Goal: Task Accomplishment & Management: Manage account settings

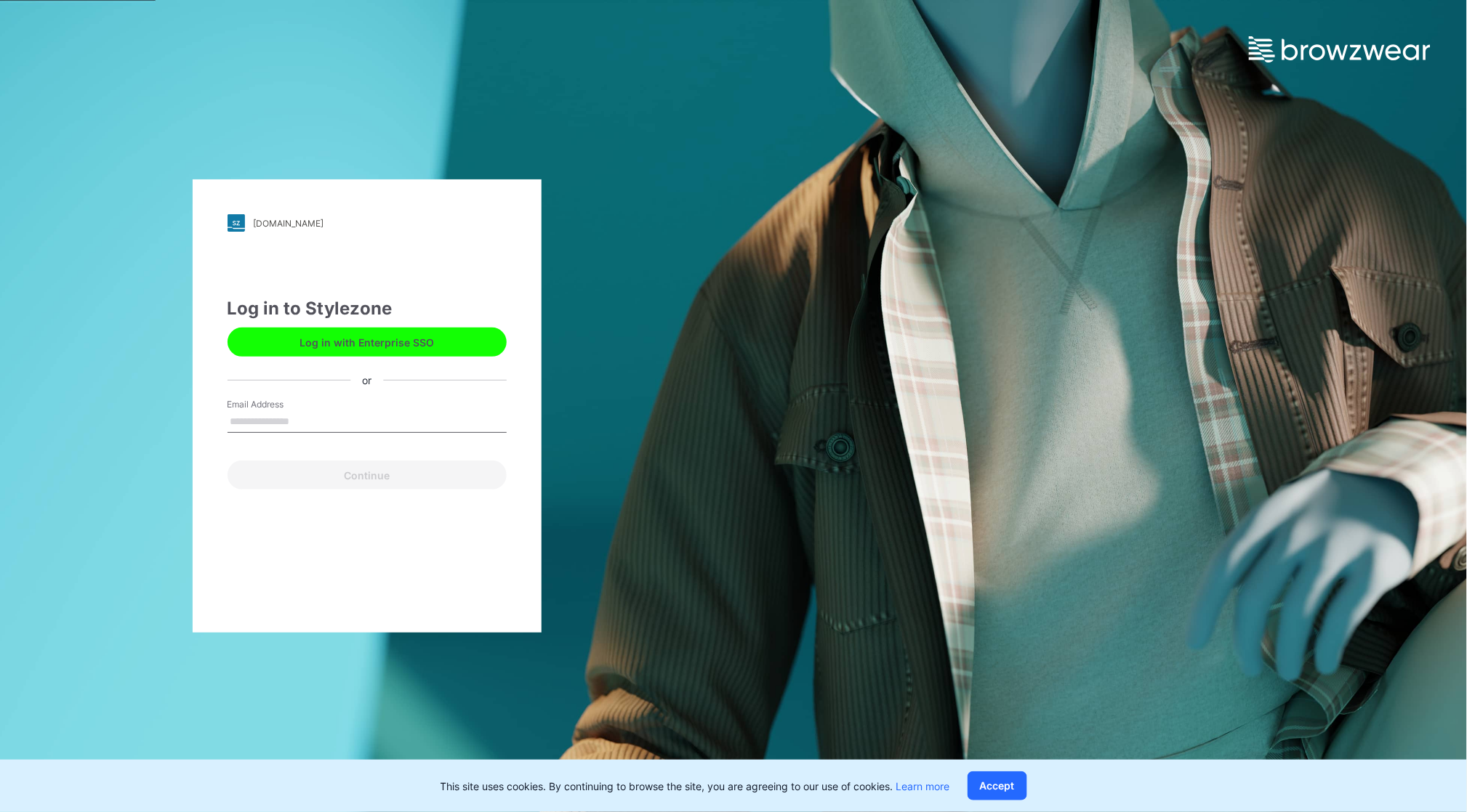
click at [277, 418] on input "Email Address" at bounding box center [367, 423] width 279 height 22
type input "**********"
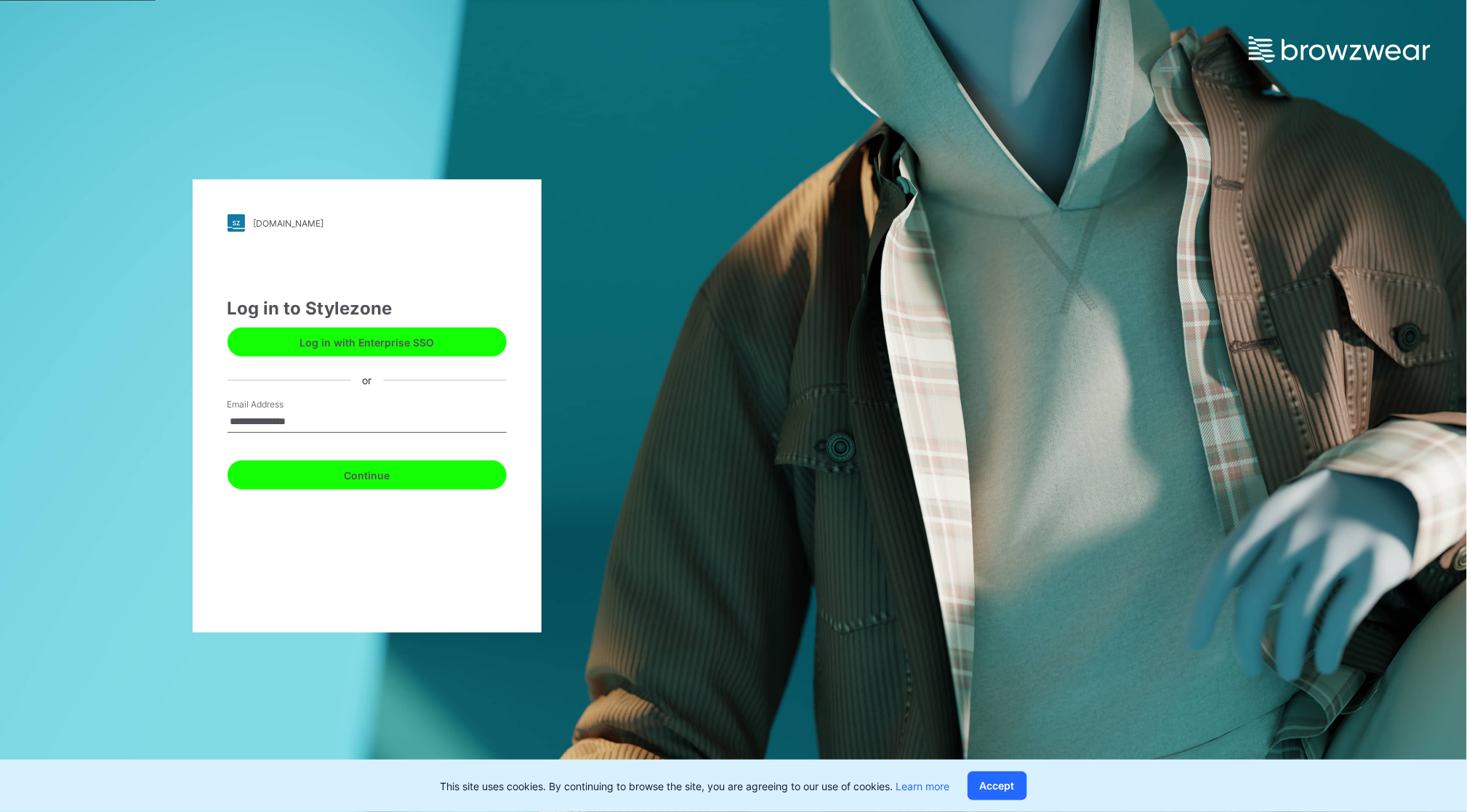
click at [372, 477] on button "Continue" at bounding box center [367, 475] width 279 height 29
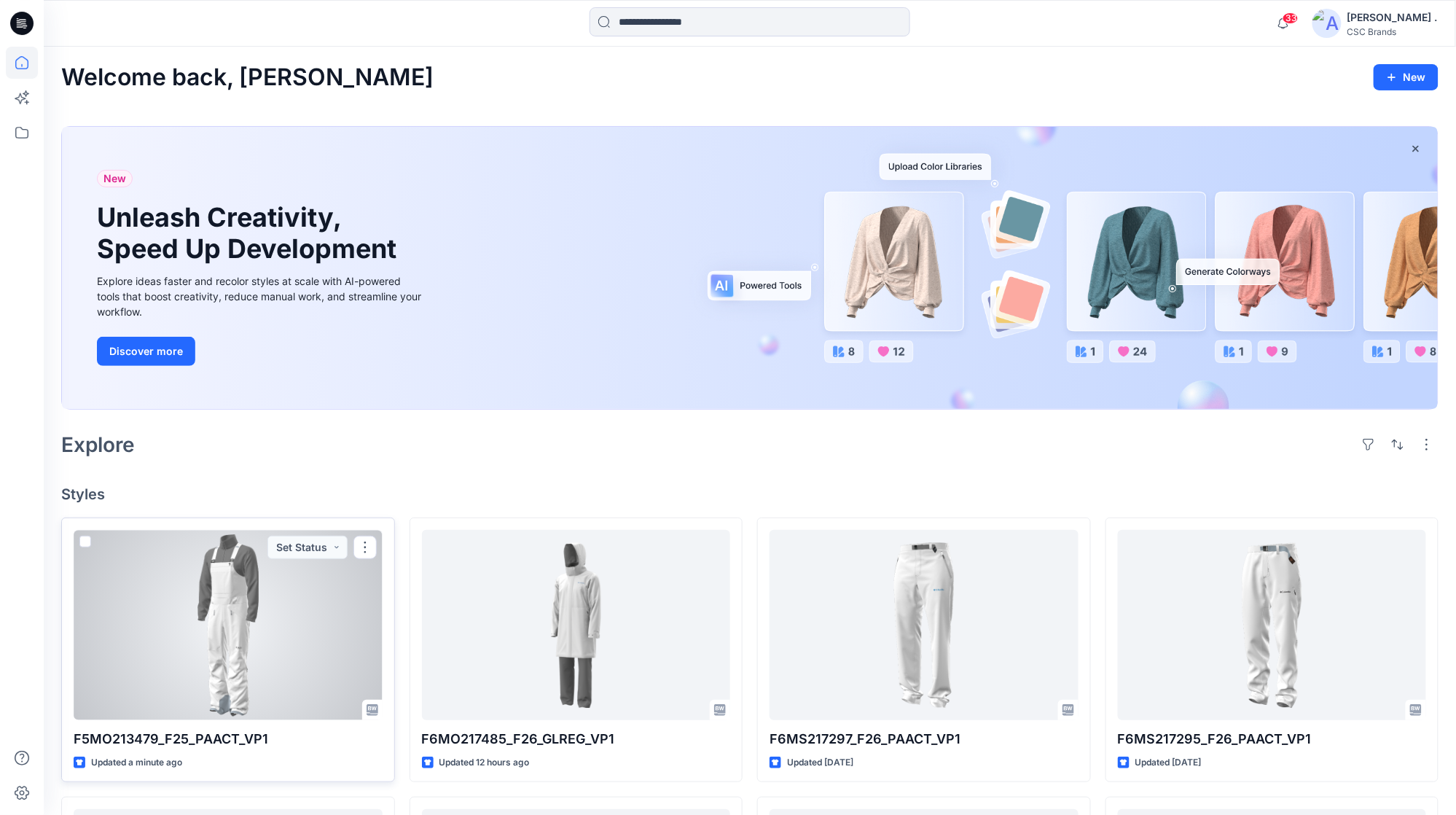
click at [234, 627] on div at bounding box center [228, 625] width 309 height 190
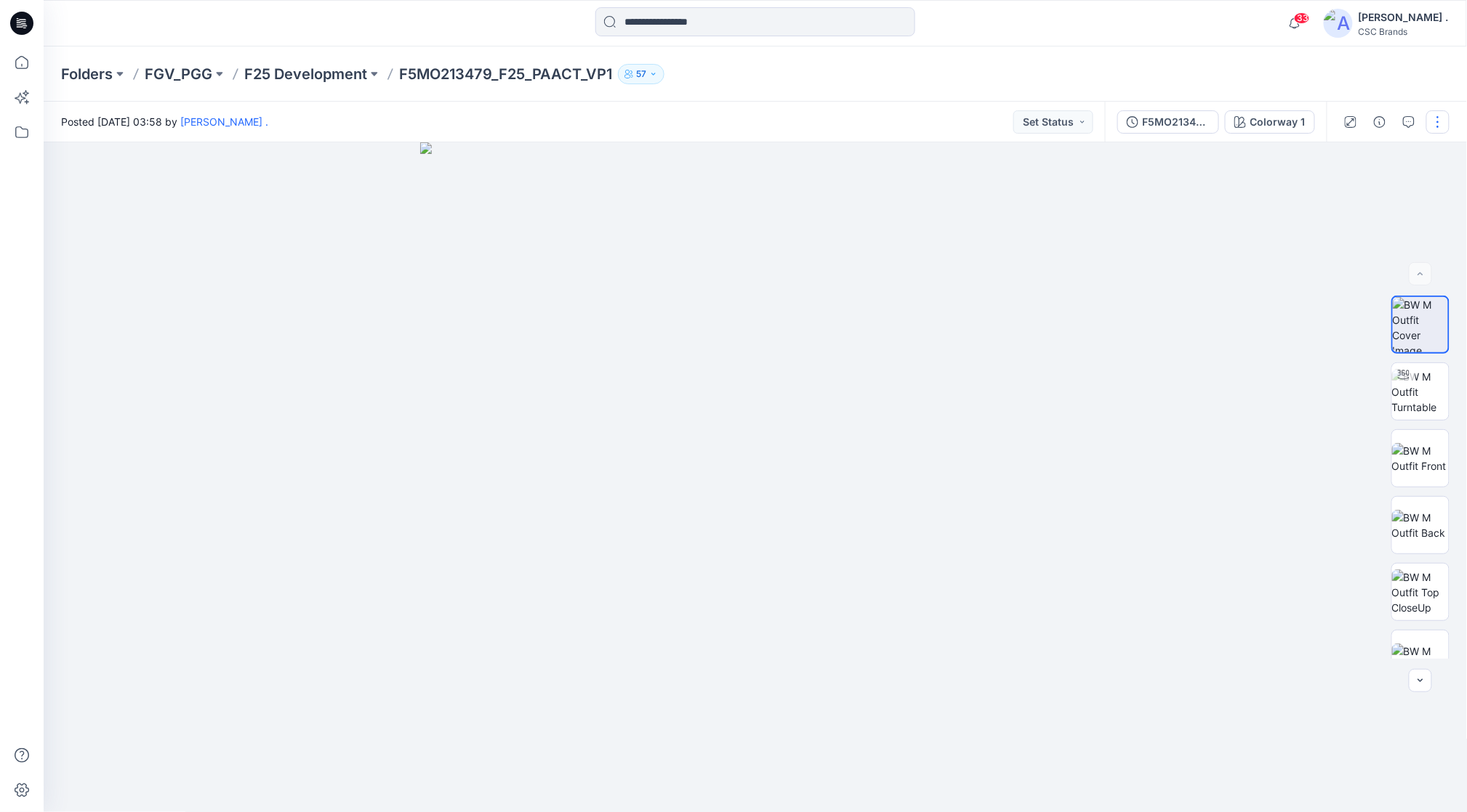
click at [1435, 133] on button "button" at bounding box center [1437, 122] width 23 height 23
click at [1343, 190] on p "Edit" at bounding box center [1345, 196] width 18 height 15
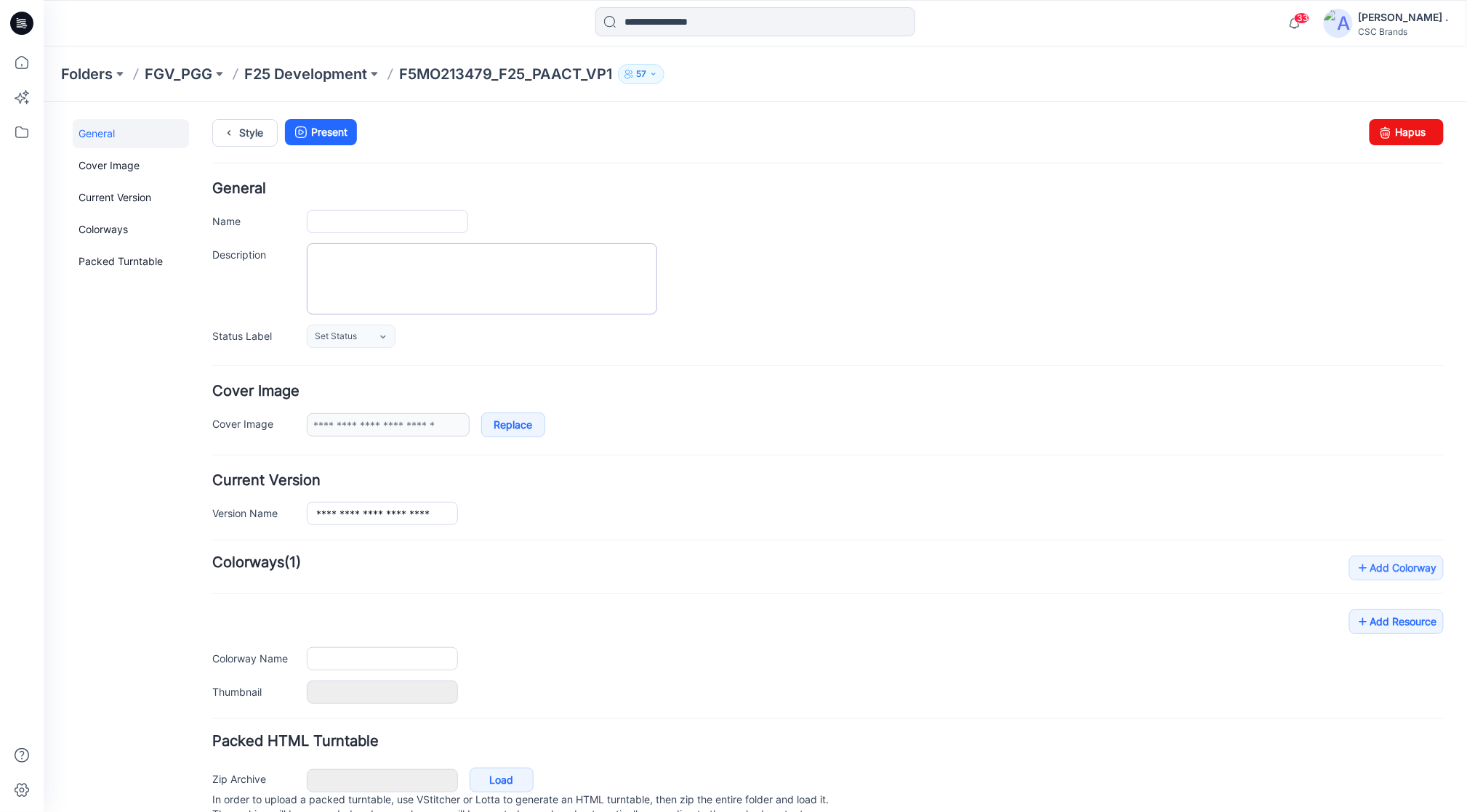
type input "**********"
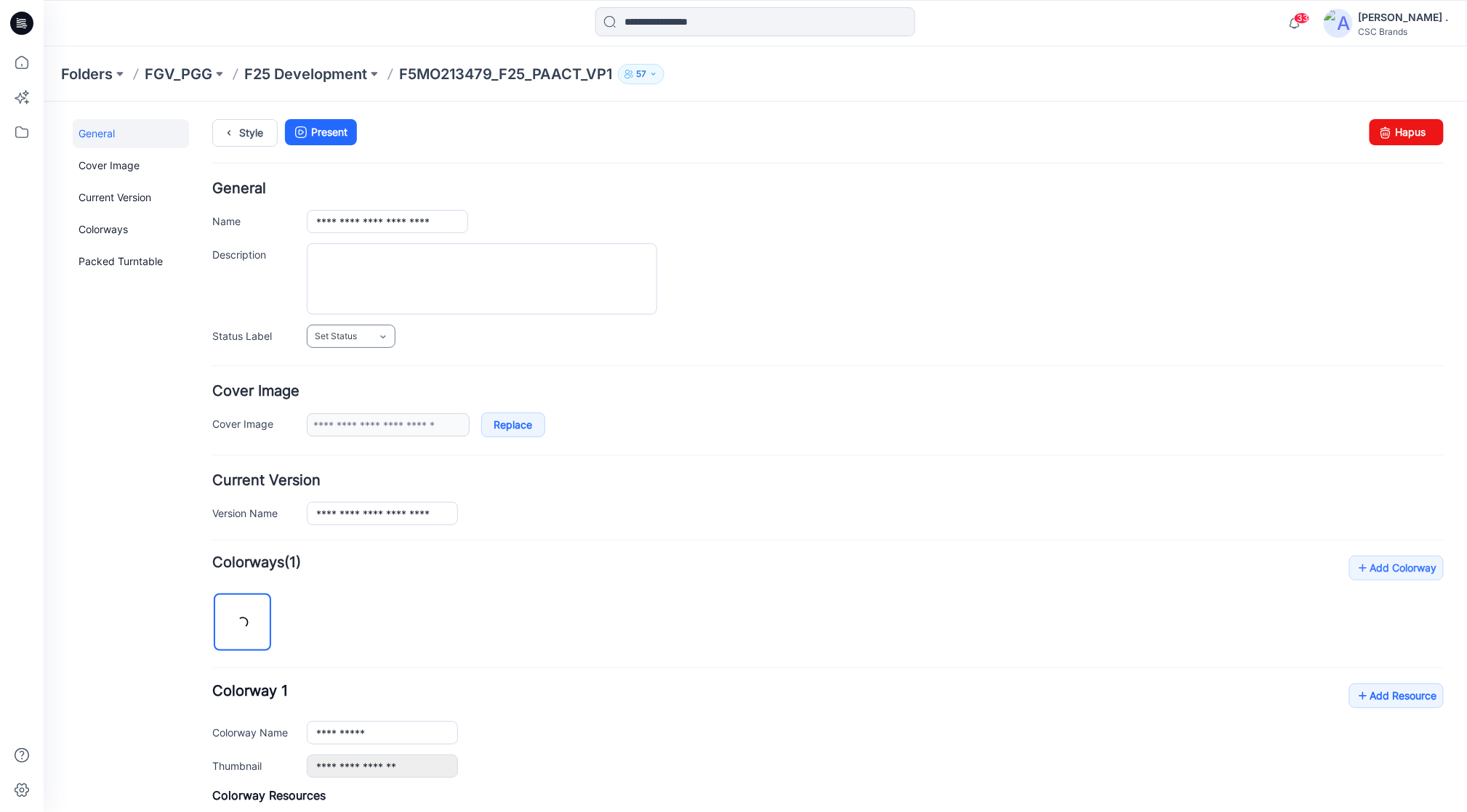
click at [372, 344] on link "Set Status" at bounding box center [350, 335] width 88 height 23
click at [358, 396] on link "Virtual Proto 1" at bounding box center [365, 398] width 111 height 31
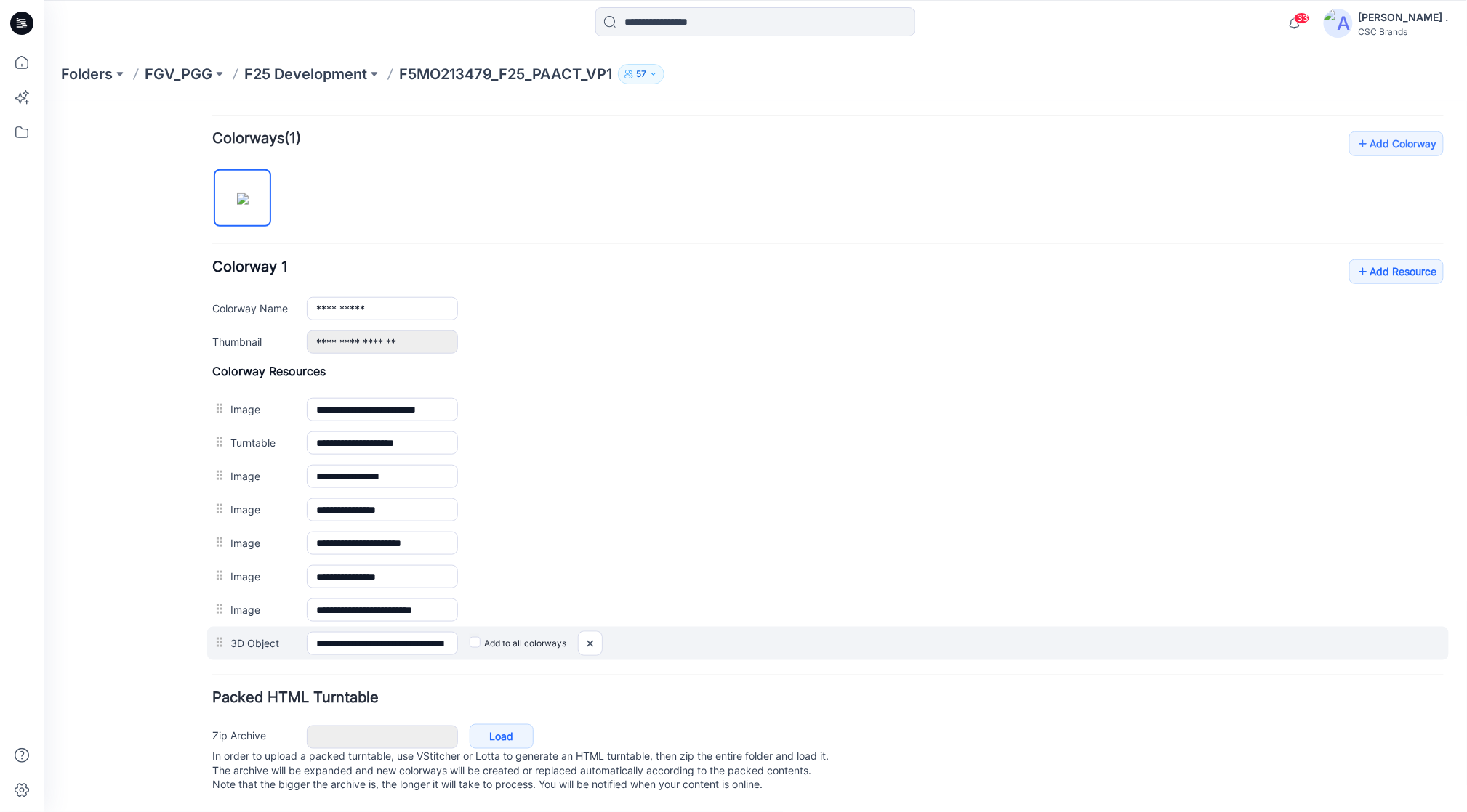
scroll to position [448, 0]
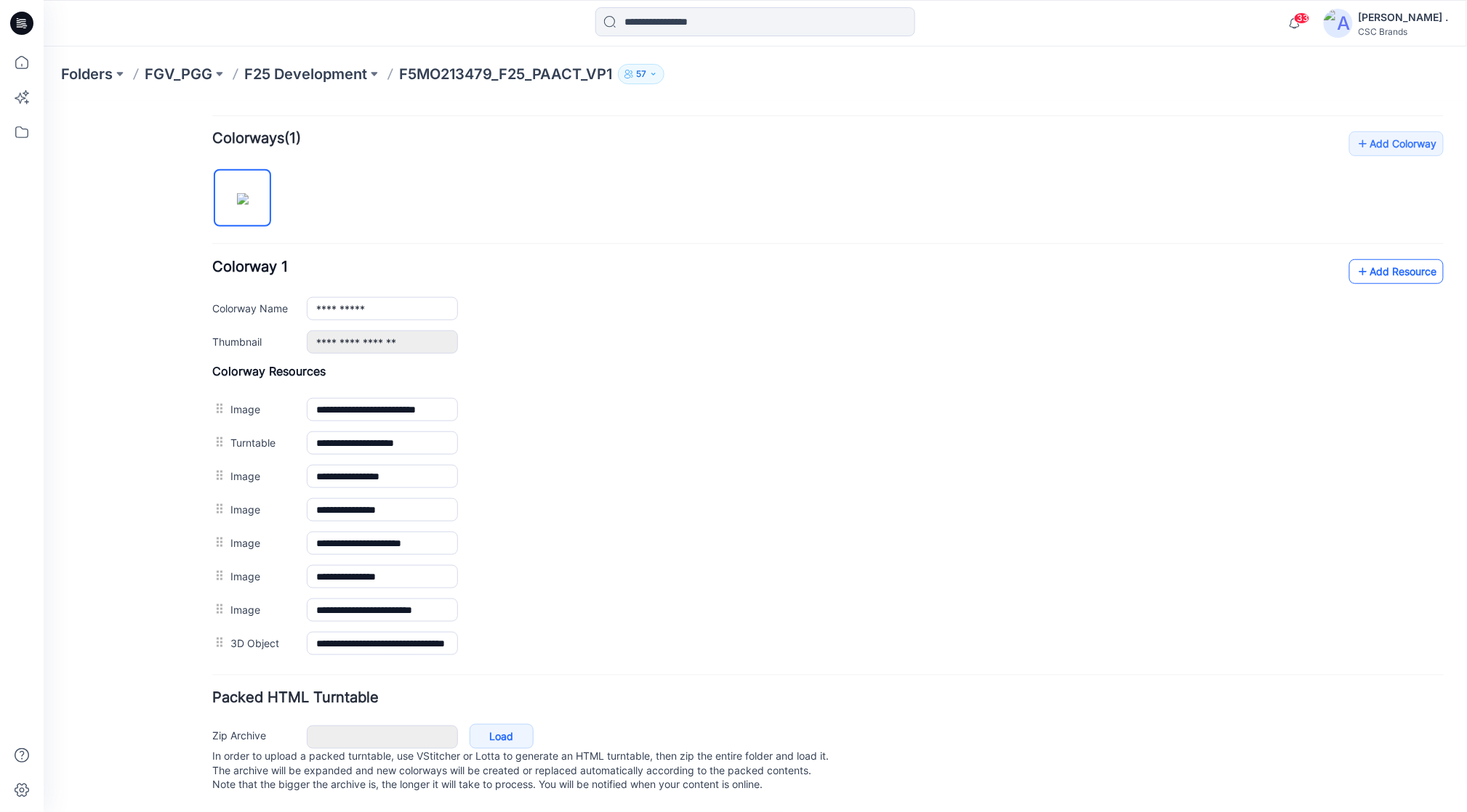
click at [1381, 258] on link "Add Resource" at bounding box center [1395, 270] width 94 height 25
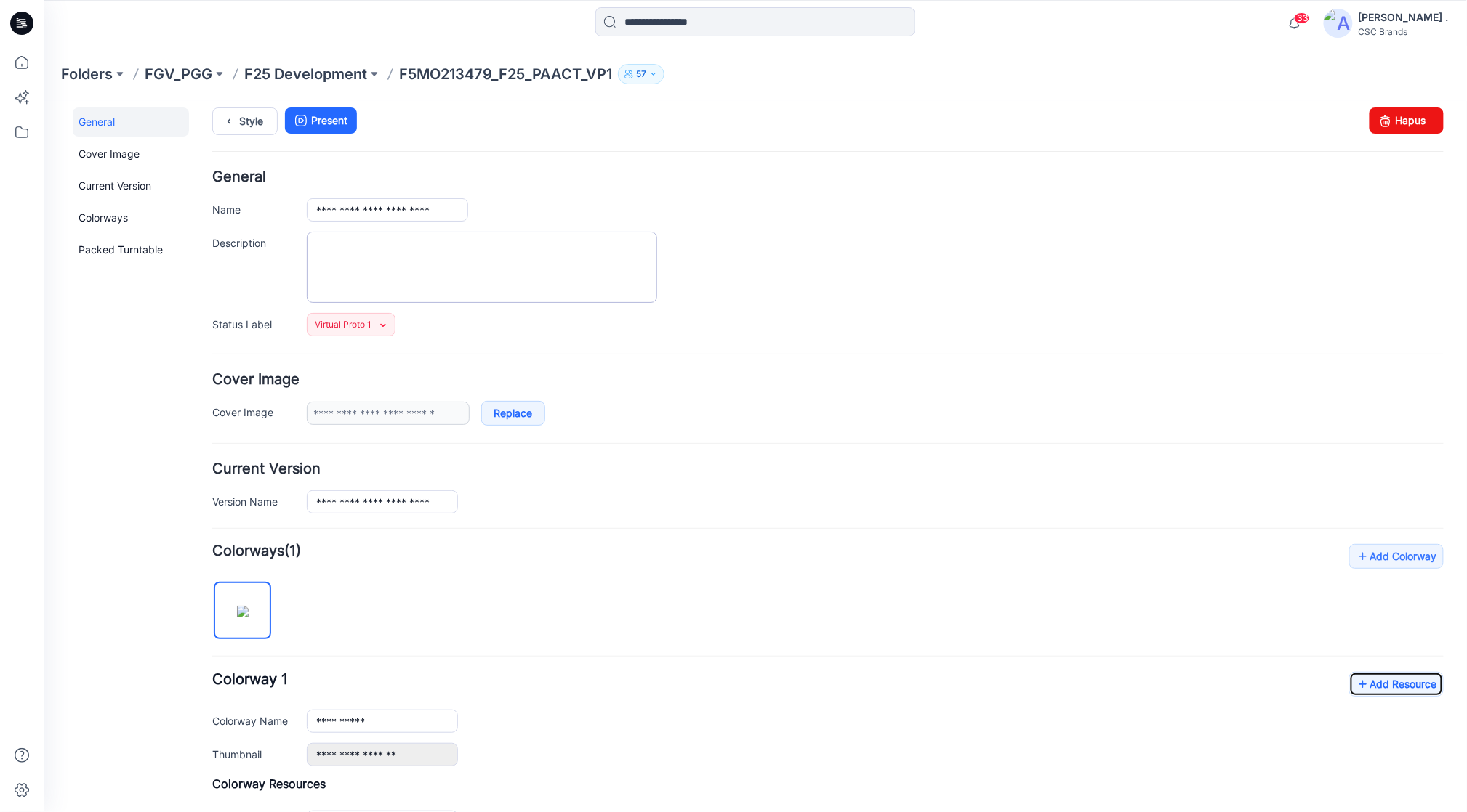
scroll to position [0, 0]
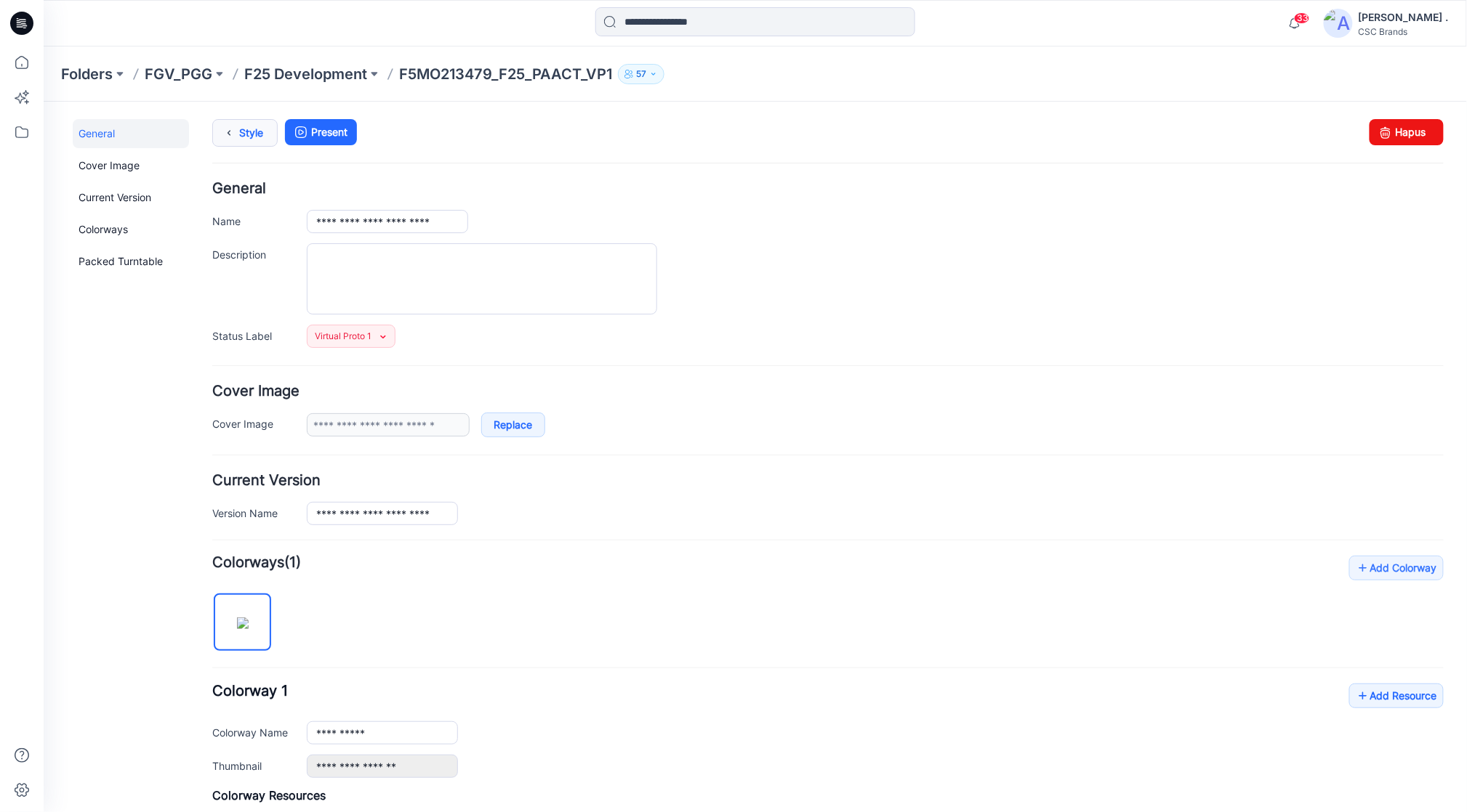
click at [239, 134] on link "Style" at bounding box center [244, 132] width 65 height 27
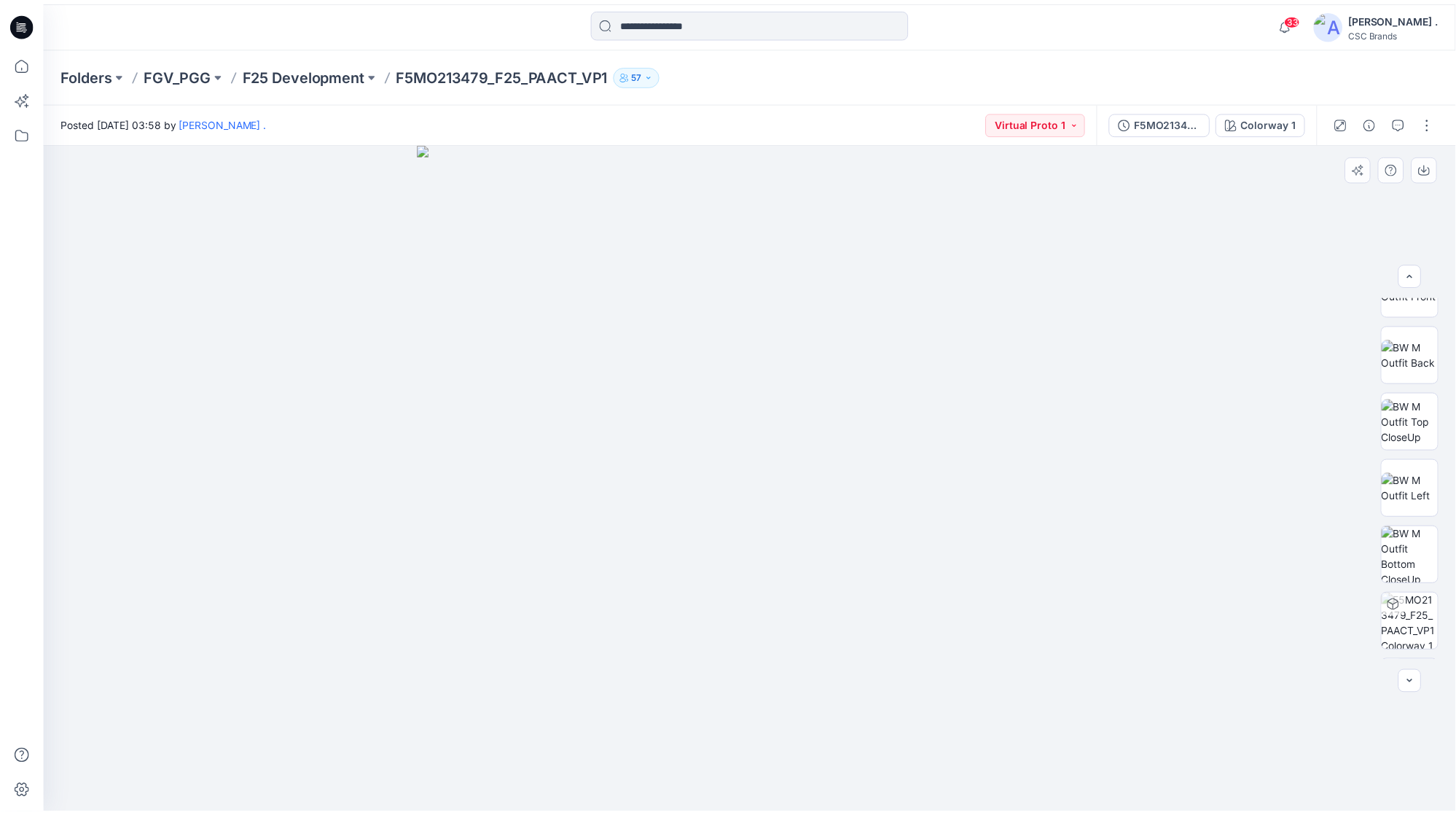
scroll to position [230, 0]
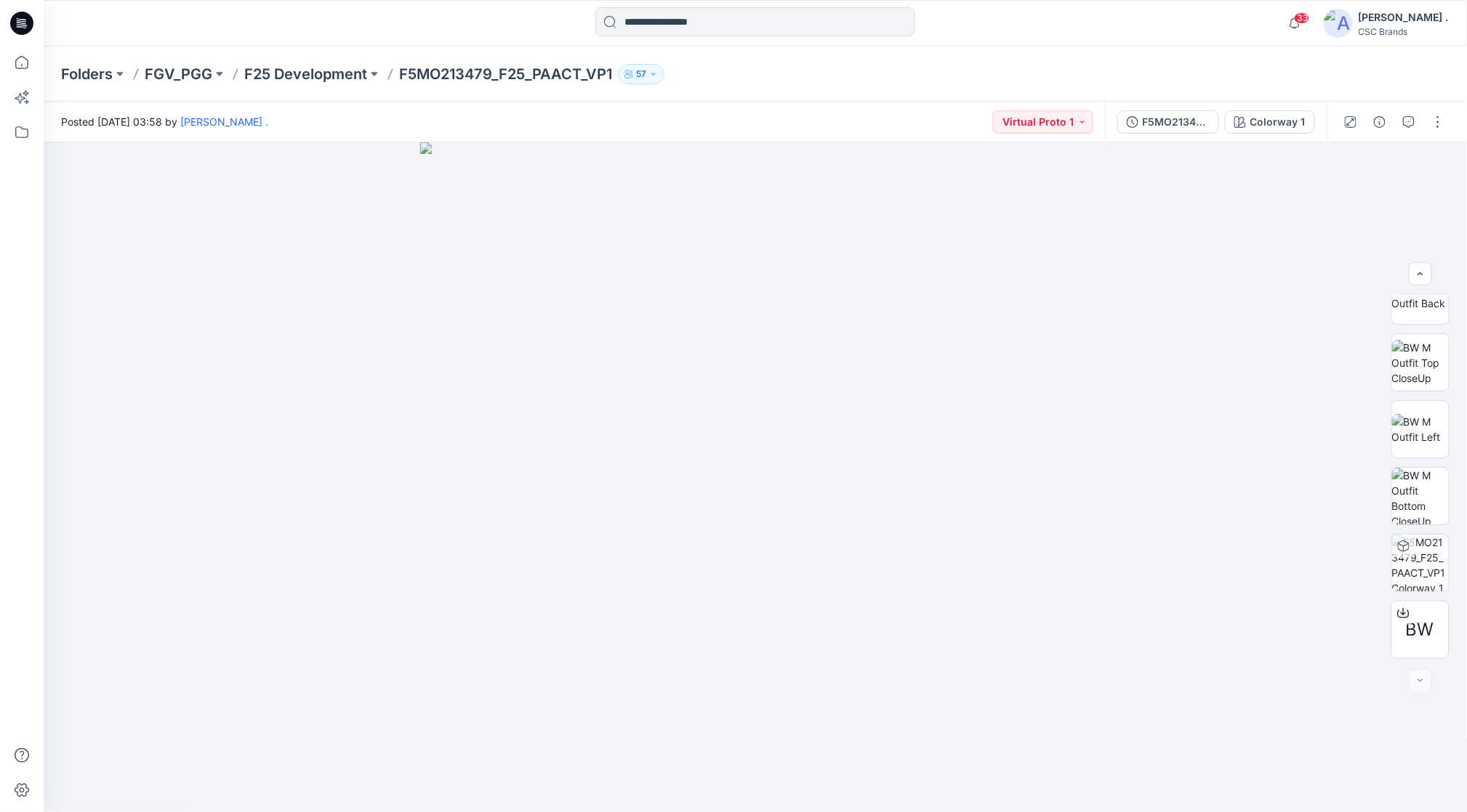
drag, startPoint x: 477, startPoint y: 76, endPoint x: 418, endPoint y: 109, distance: 67.6
click at [418, 109] on div "Posted [DATE] 03:58 by [PERSON_NAME] . Virtual Proto 1" at bounding box center [574, 122] width 1061 height 40
click at [662, 79] on button "57" at bounding box center [640, 74] width 47 height 20
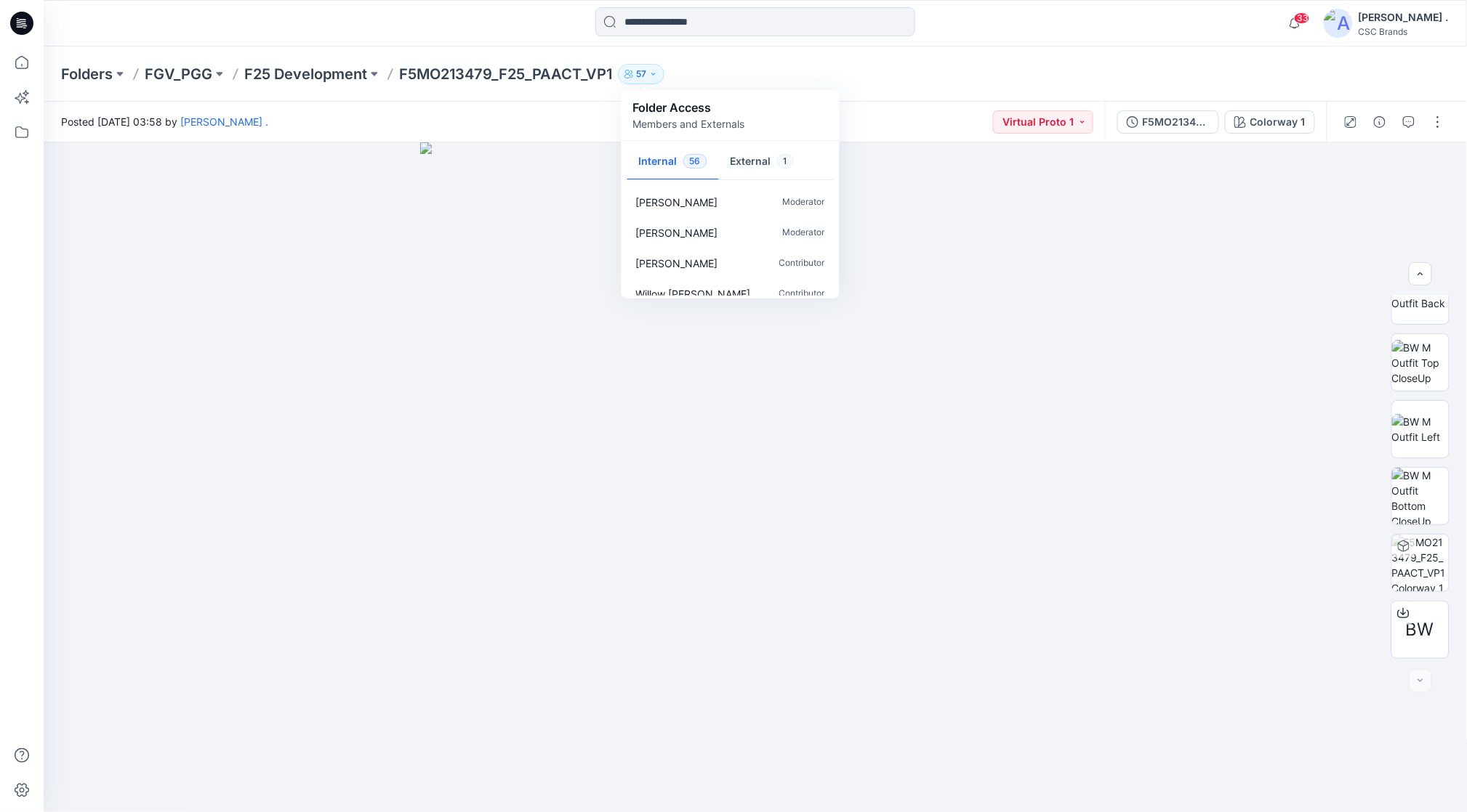
click at [554, 122] on div "Posted Friday, August 22, 2025 03:58 by Ari . Virtual Proto 1" at bounding box center [574, 122] width 1061 height 40
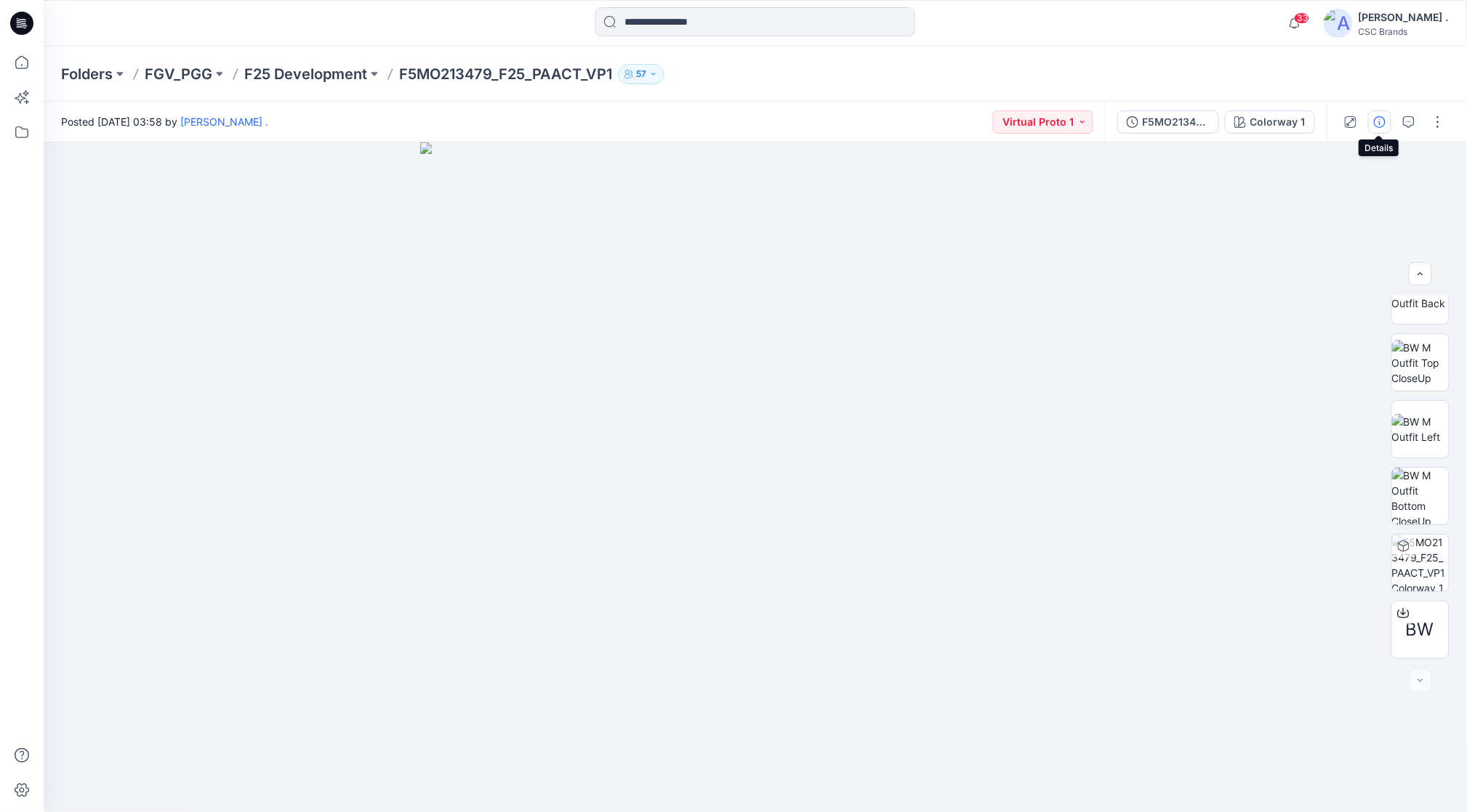
click at [1371, 123] on button "button" at bounding box center [1379, 122] width 23 height 23
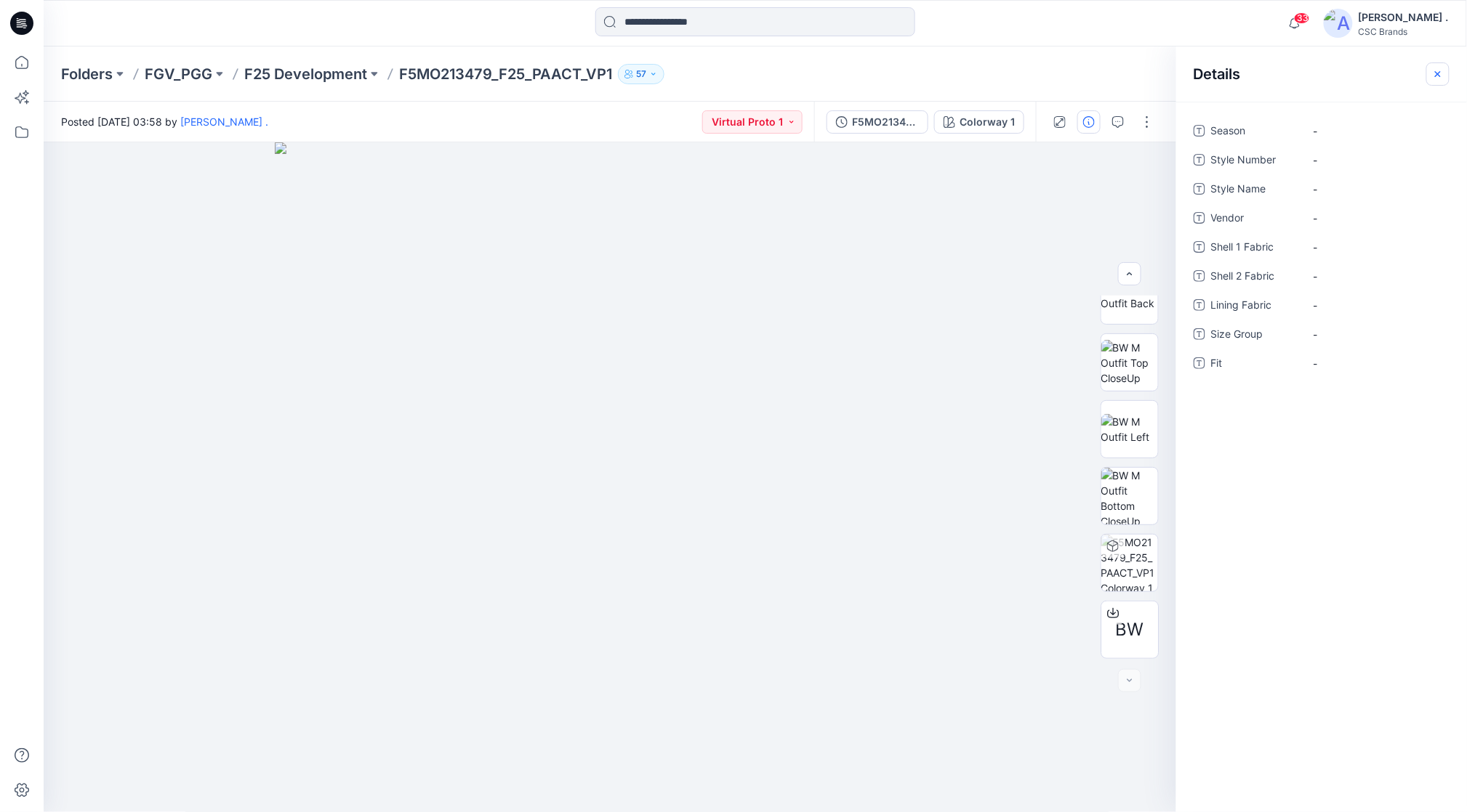
click at [1439, 74] on icon "button" at bounding box center [1437, 74] width 5 height 5
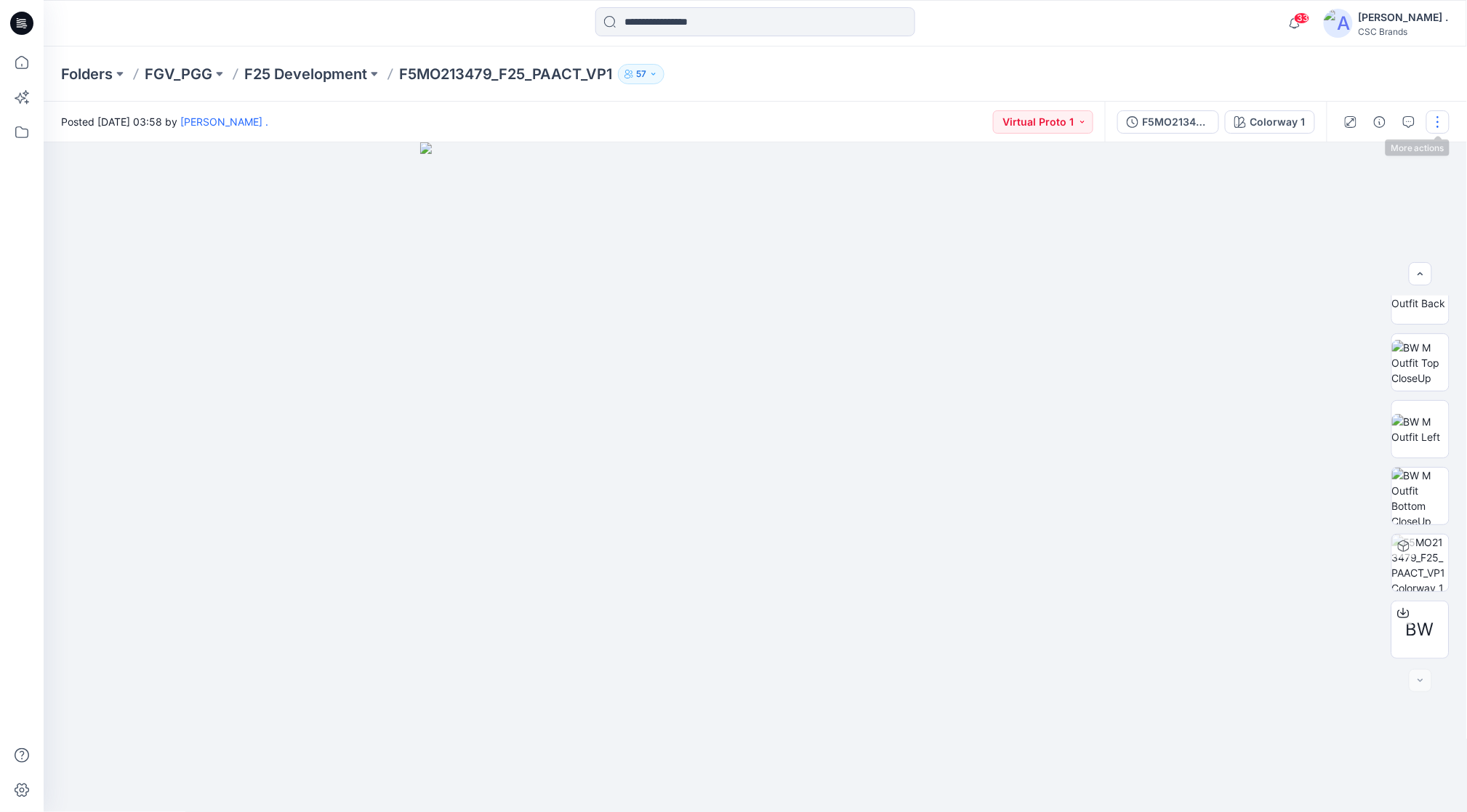
click at [1433, 125] on button "button" at bounding box center [1437, 122] width 23 height 23
click at [1375, 275] on p "Duplicate to..." at bounding box center [1369, 277] width 66 height 15
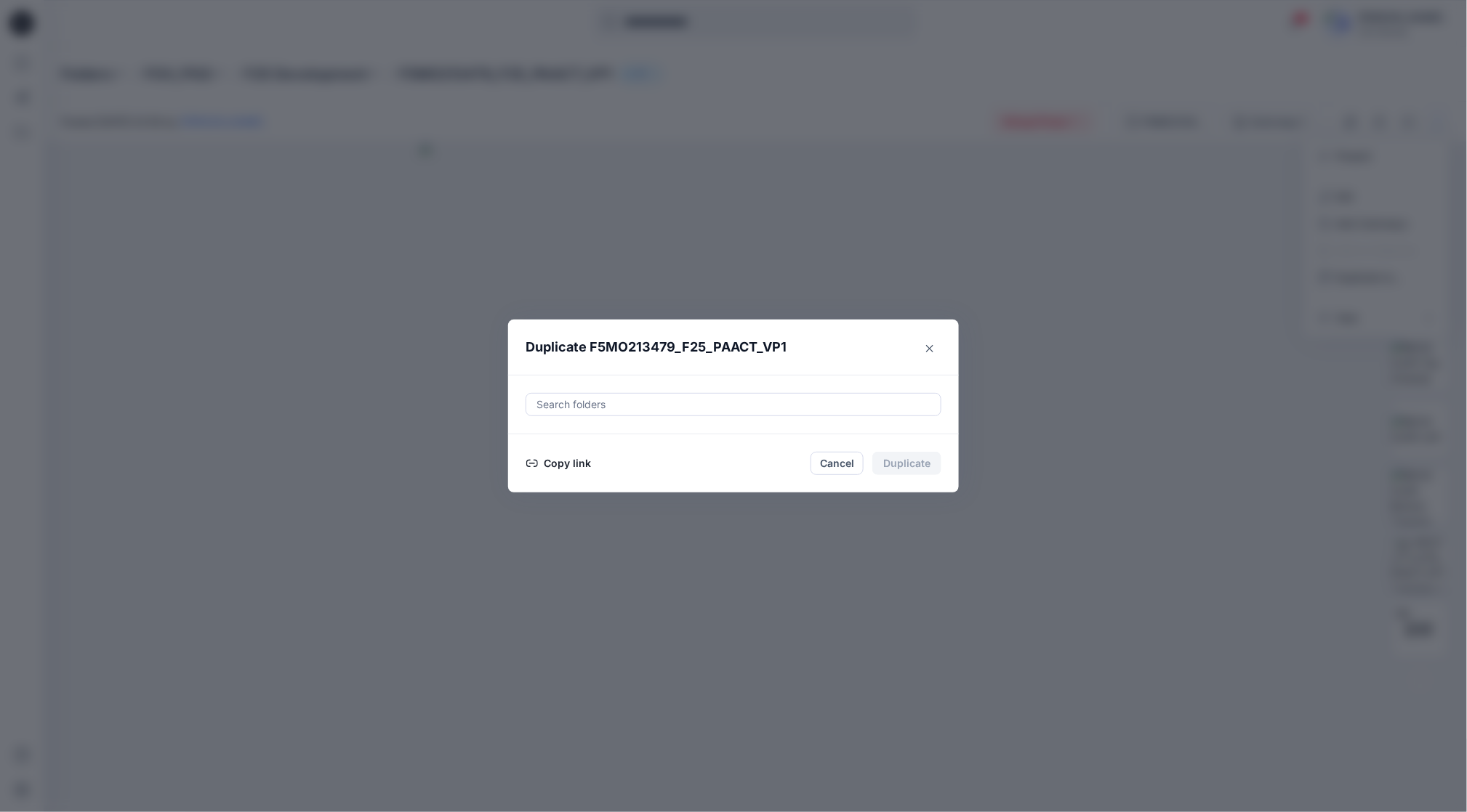
click at [782, 407] on div at bounding box center [733, 405] width 397 height 18
click at [620, 477] on div at bounding box center [733, 476] width 395 height 29
click at [550, 475] on icon "button" at bounding box center [549, 475] width 3 height 5
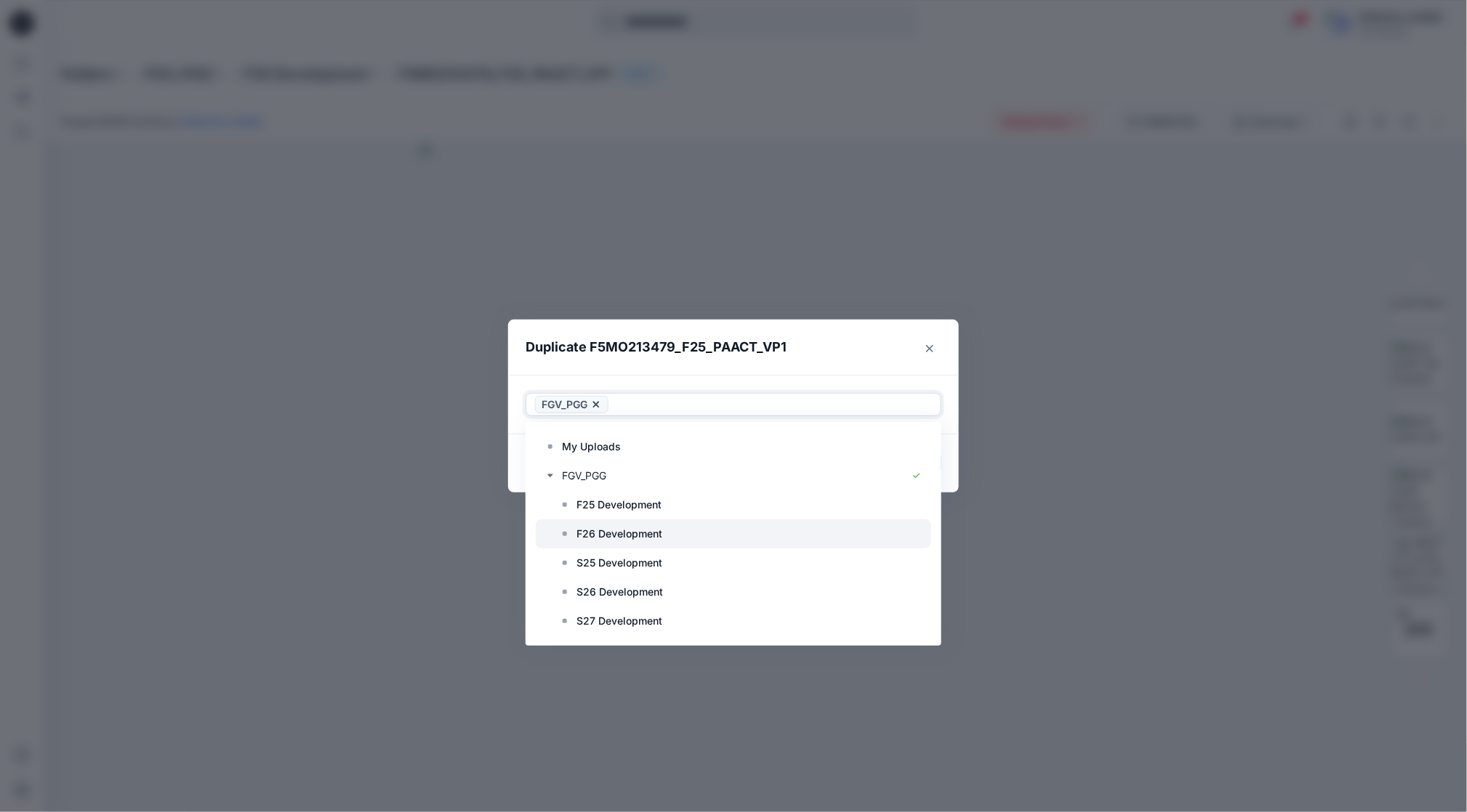
click at [591, 527] on p "F26 Development" at bounding box center [619, 534] width 86 height 18
click at [634, 530] on p "F26 Development" at bounding box center [619, 534] width 86 height 18
click at [1035, 446] on div "Duplicate F5MO213479_F25_PAACT_VP1 Use Up and Down to choose options, press Ent…" at bounding box center [733, 406] width 1467 height 812
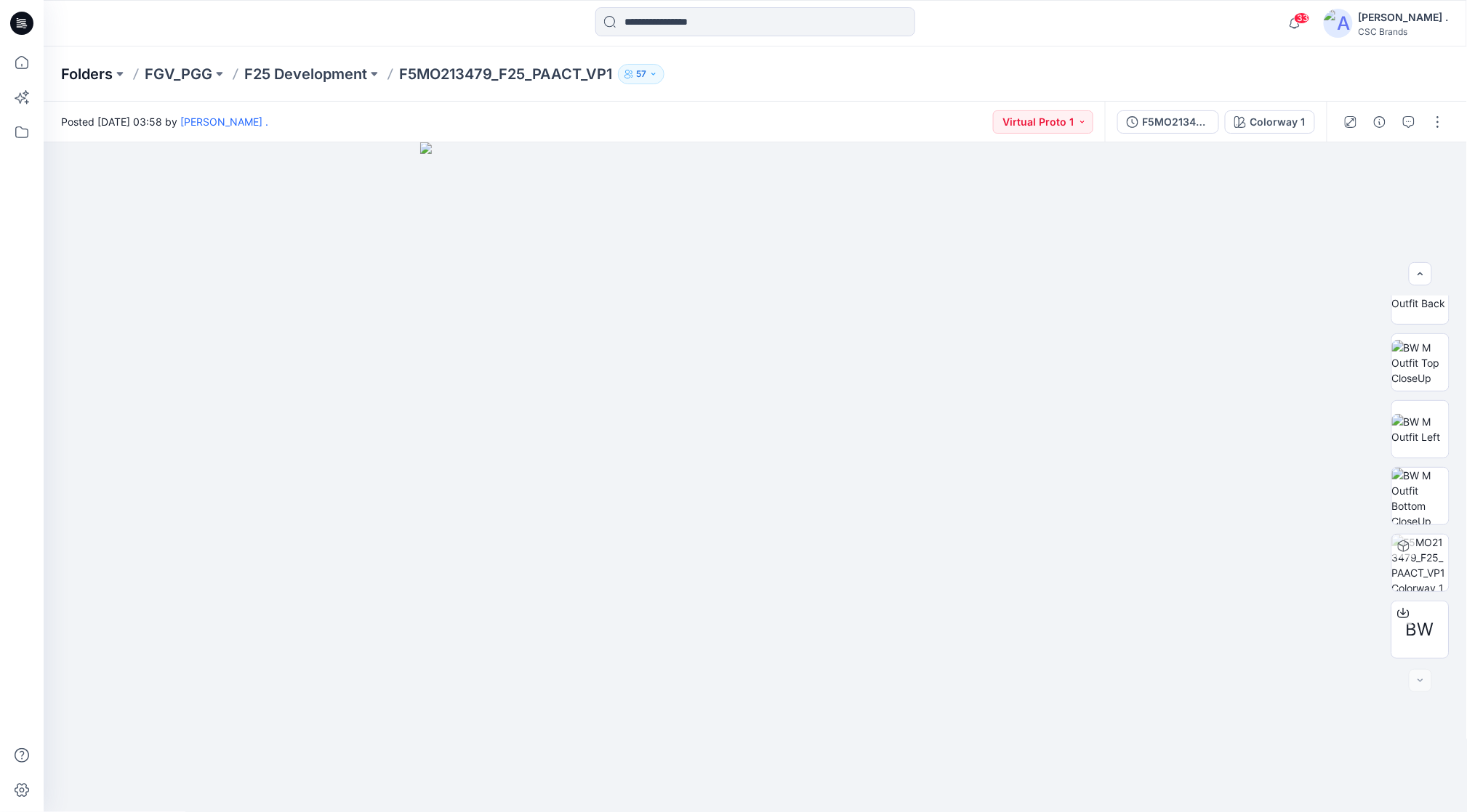
click at [107, 78] on p "Folders" at bounding box center [87, 74] width 52 height 20
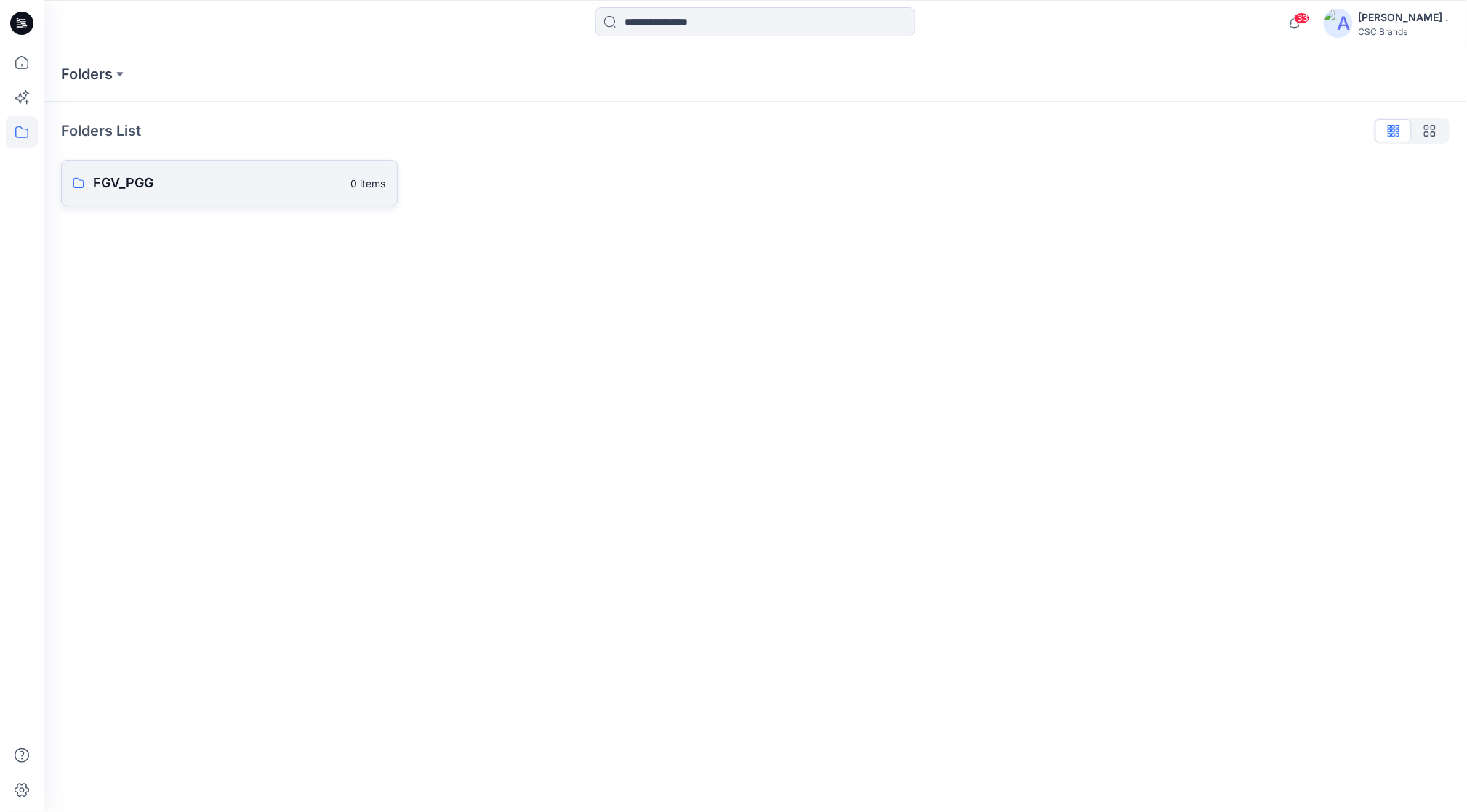
click at [157, 184] on p "FGV_PGG" at bounding box center [217, 183] width 249 height 20
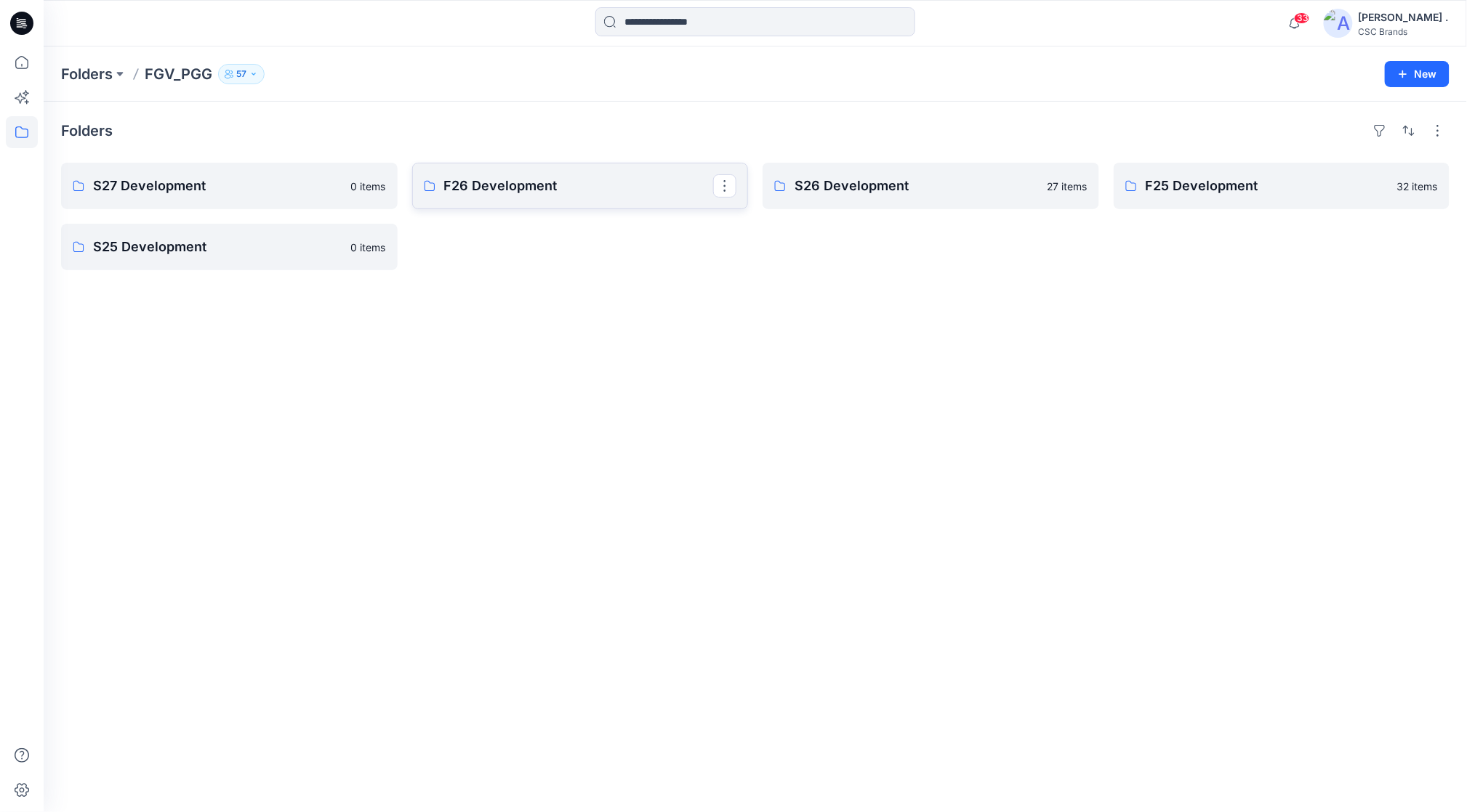
click at [570, 189] on p "F26 Development" at bounding box center [578, 186] width 270 height 20
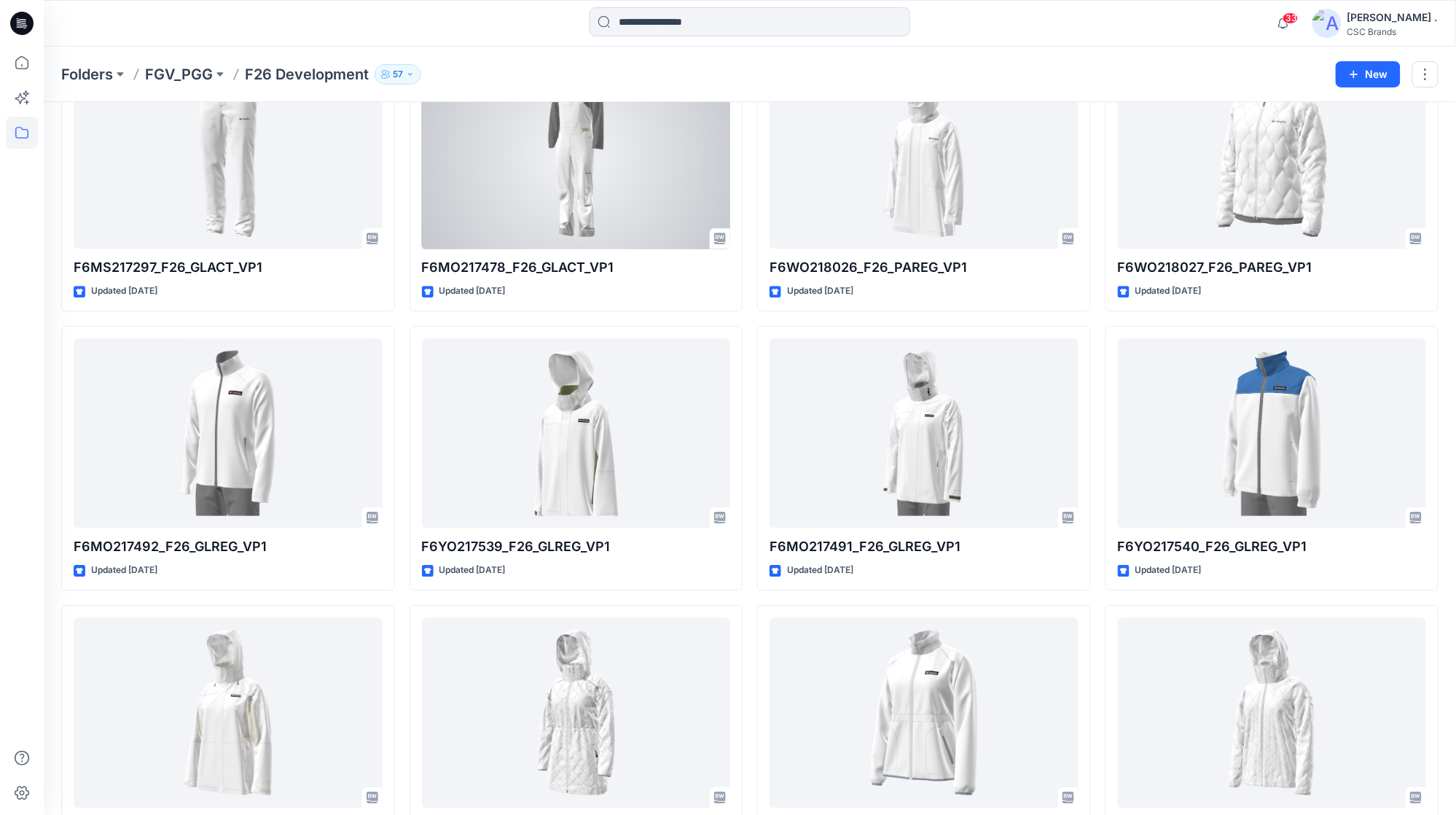
scroll to position [1588, 0]
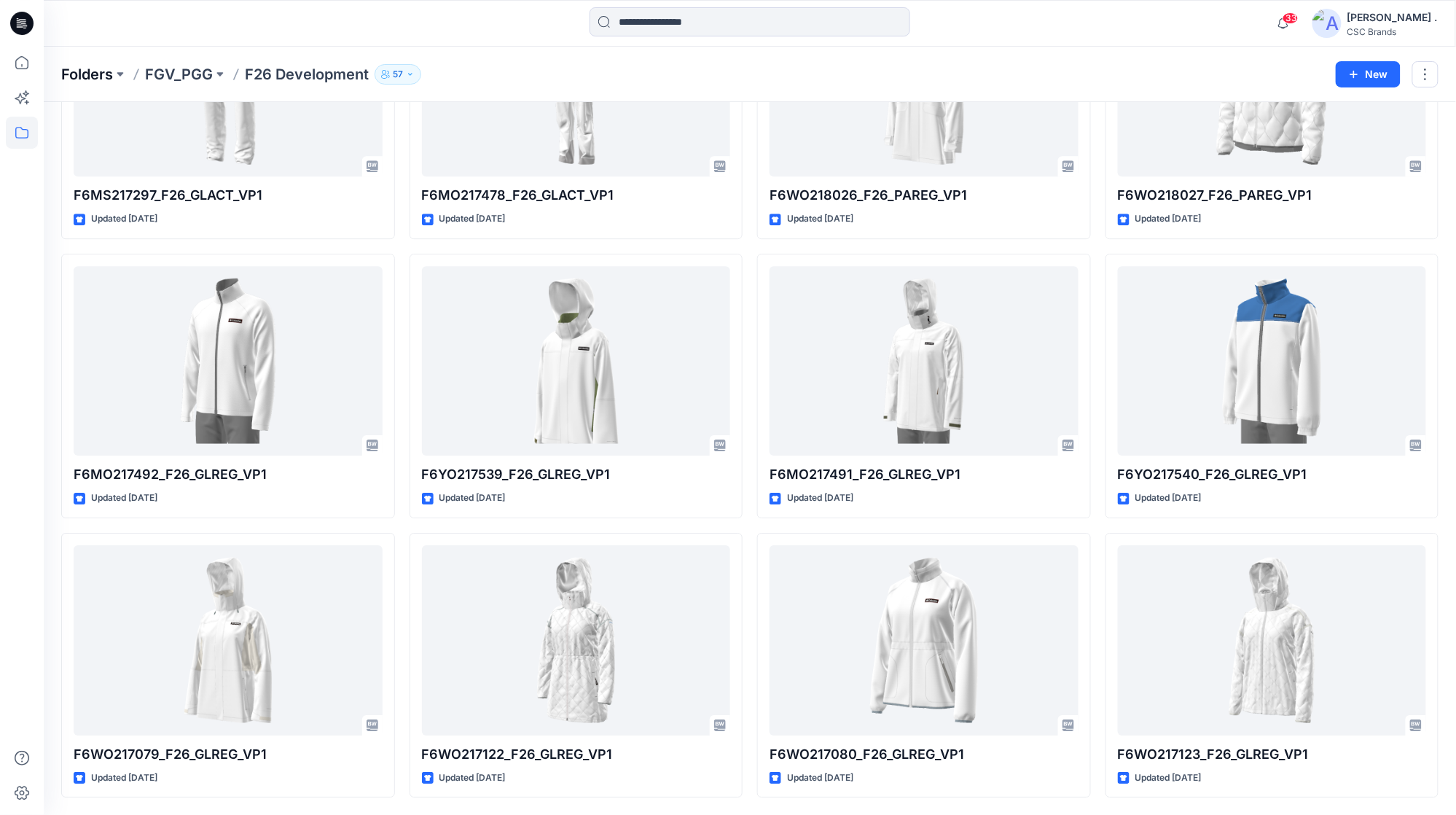
click at [102, 77] on p "Folders" at bounding box center [87, 74] width 52 height 20
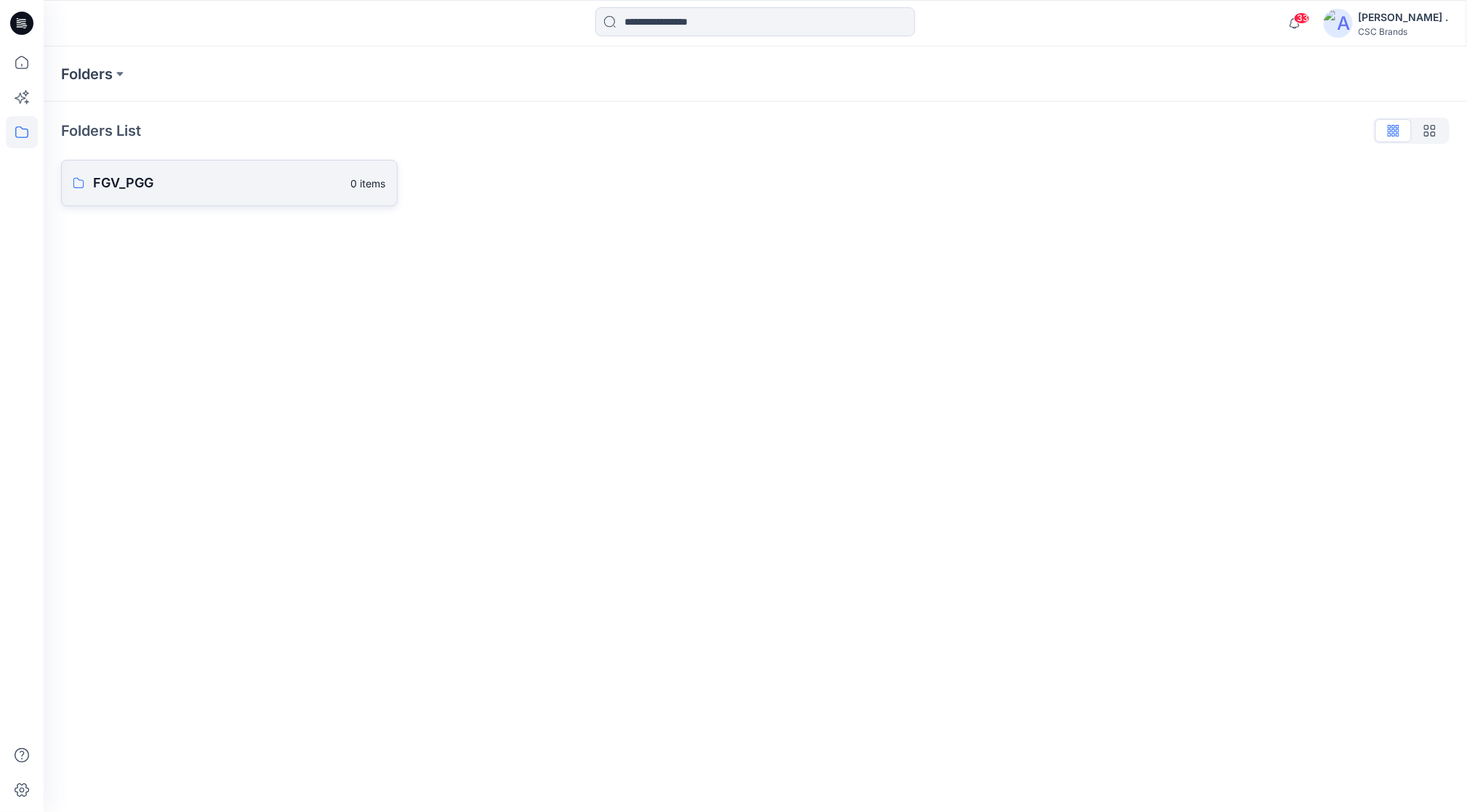
click at [151, 182] on p "FGV_PGG" at bounding box center [217, 183] width 249 height 20
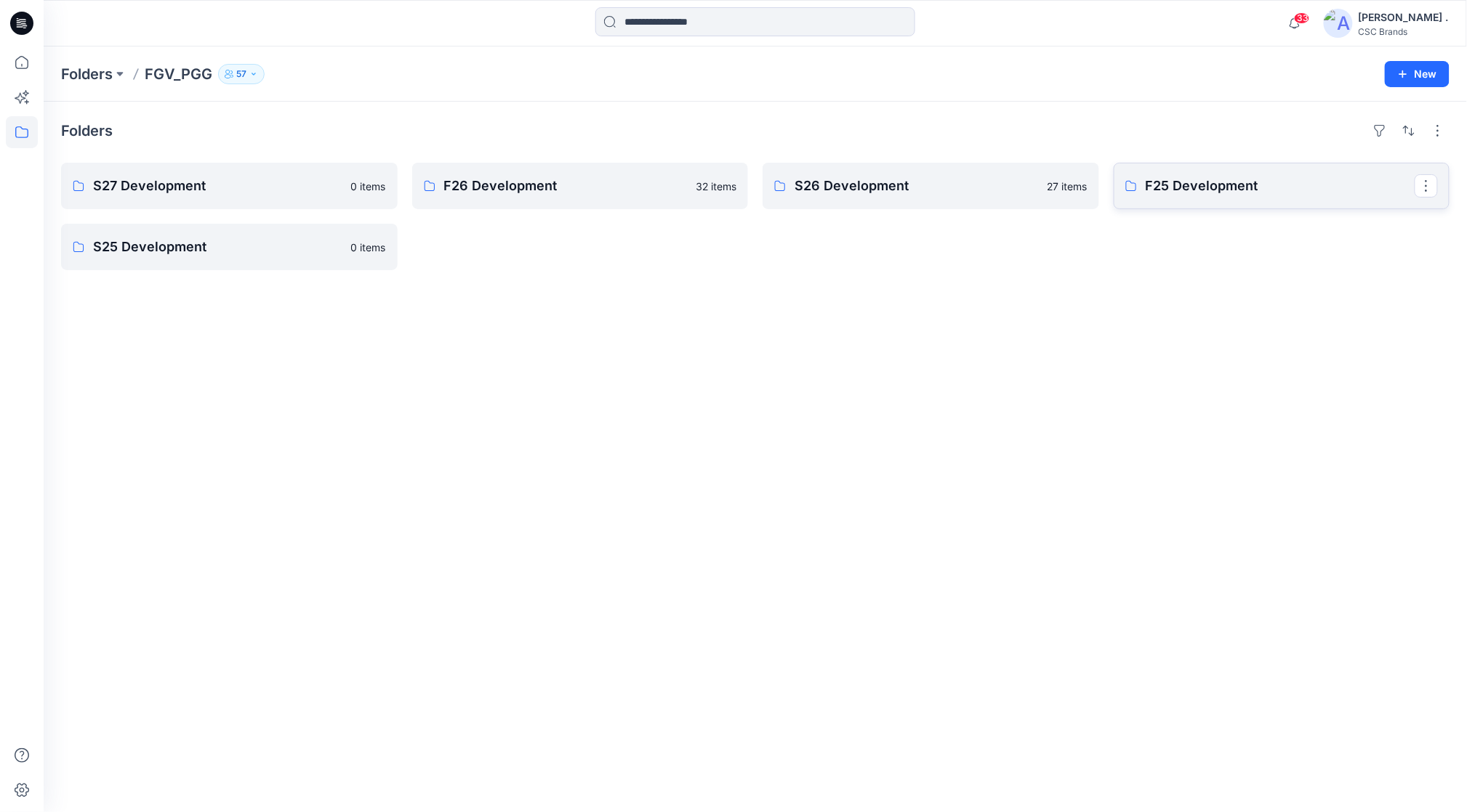
click at [1177, 185] on p "F25 Development" at bounding box center [1280, 186] width 270 height 20
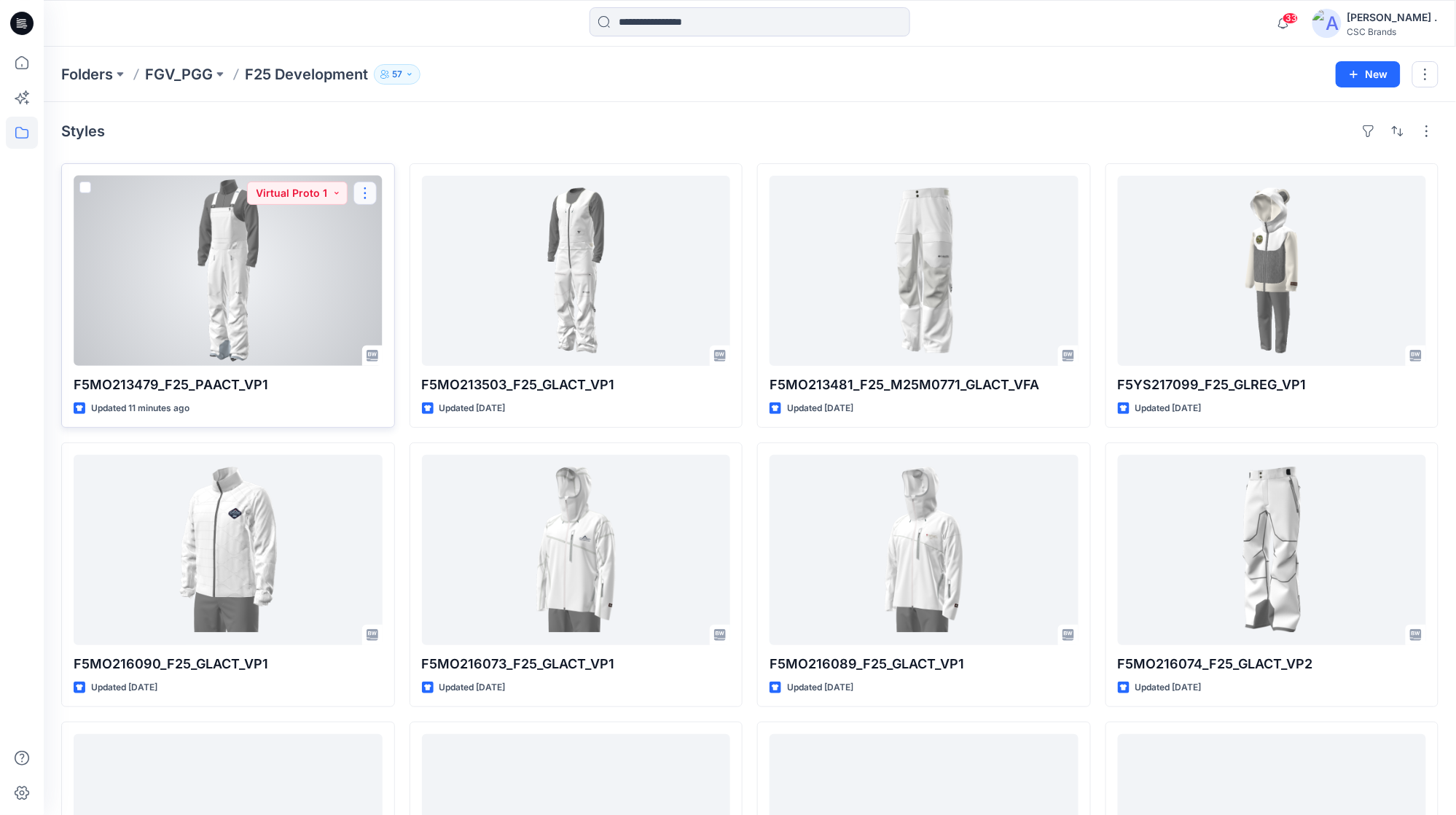
click at [362, 195] on button "button" at bounding box center [364, 193] width 23 height 23
click at [386, 283] on p "Duplicate to..." at bounding box center [416, 282] width 67 height 15
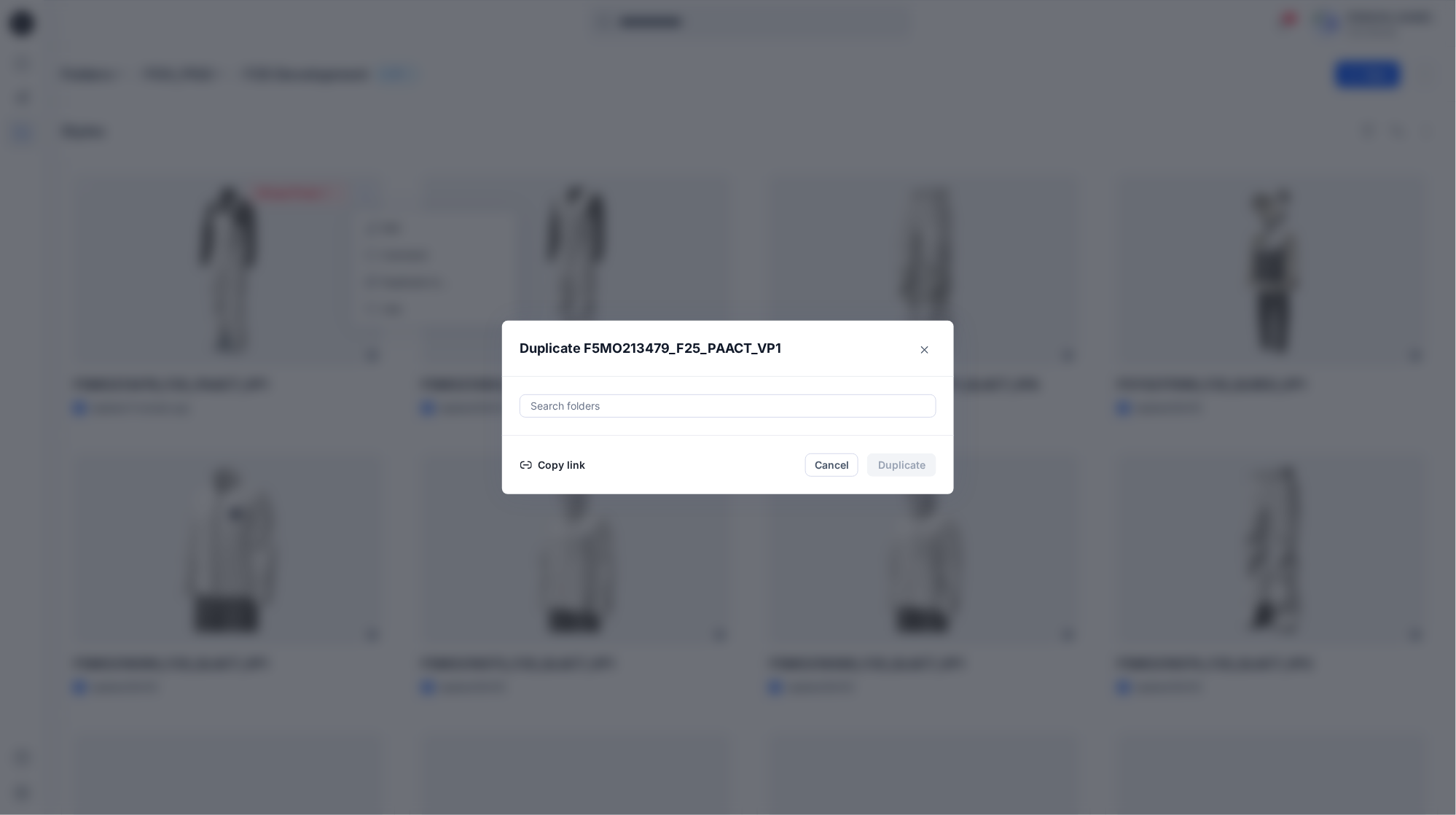
click at [776, 399] on div at bounding box center [728, 406] width 398 height 18
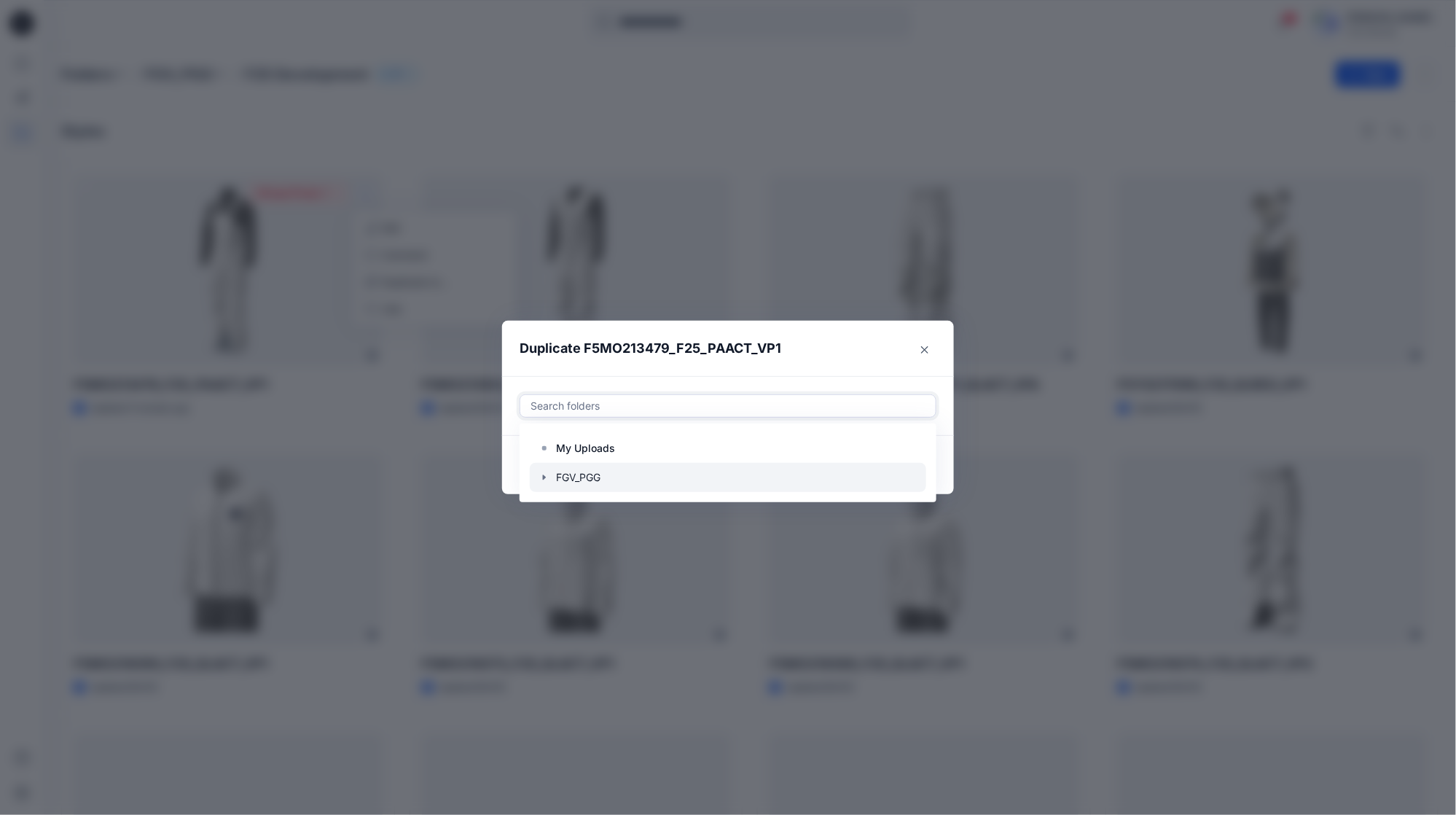
click at [547, 475] on icon "button" at bounding box center [545, 478] width 12 height 12
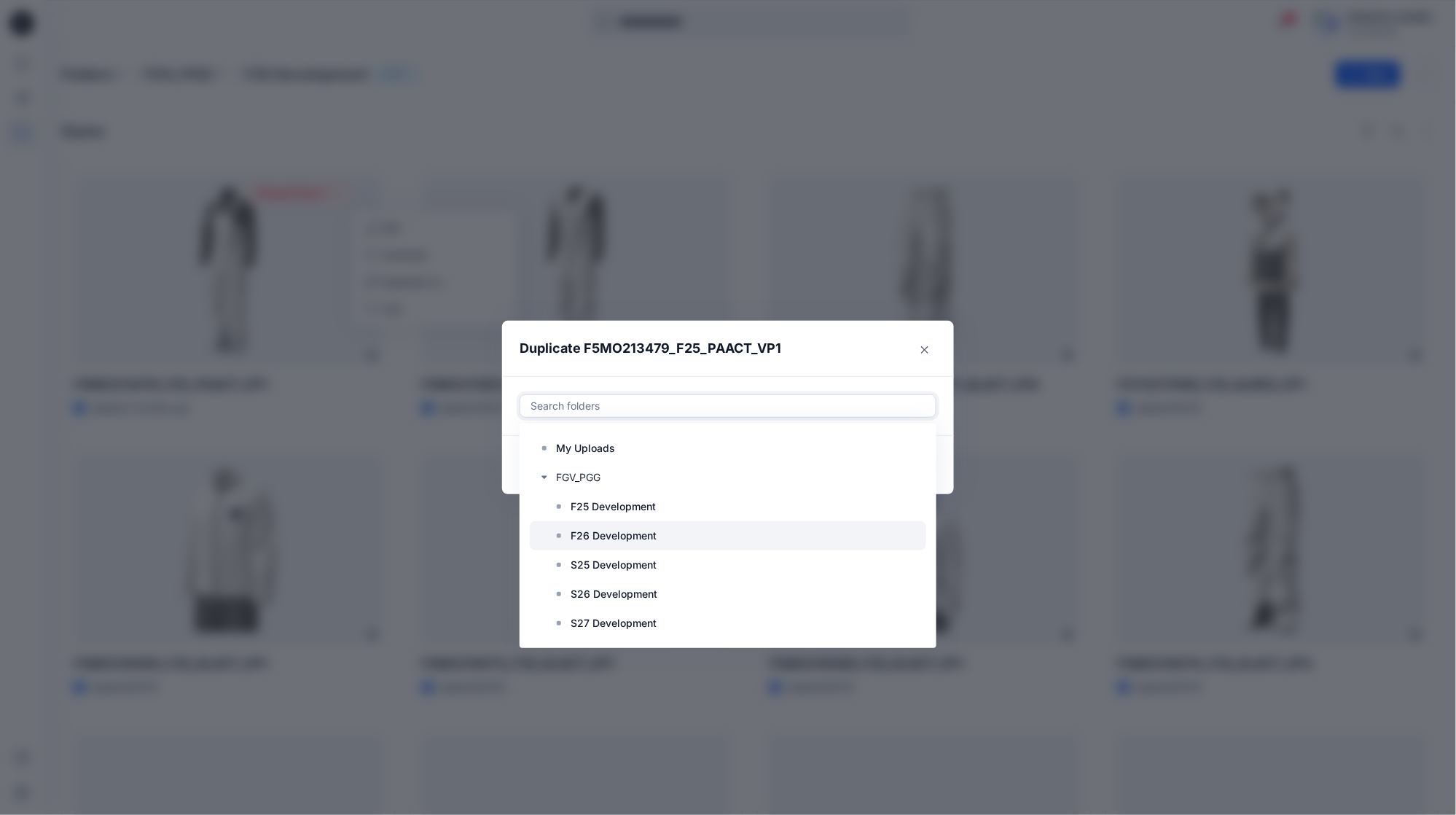
click at [623, 533] on p "F26 Development" at bounding box center [613, 536] width 86 height 18
click at [564, 534] on icon at bounding box center [560, 536] width 12 height 12
click at [640, 538] on p "F26 Development" at bounding box center [613, 536] width 86 height 18
click at [636, 533] on p "F26 Development" at bounding box center [613, 536] width 86 height 18
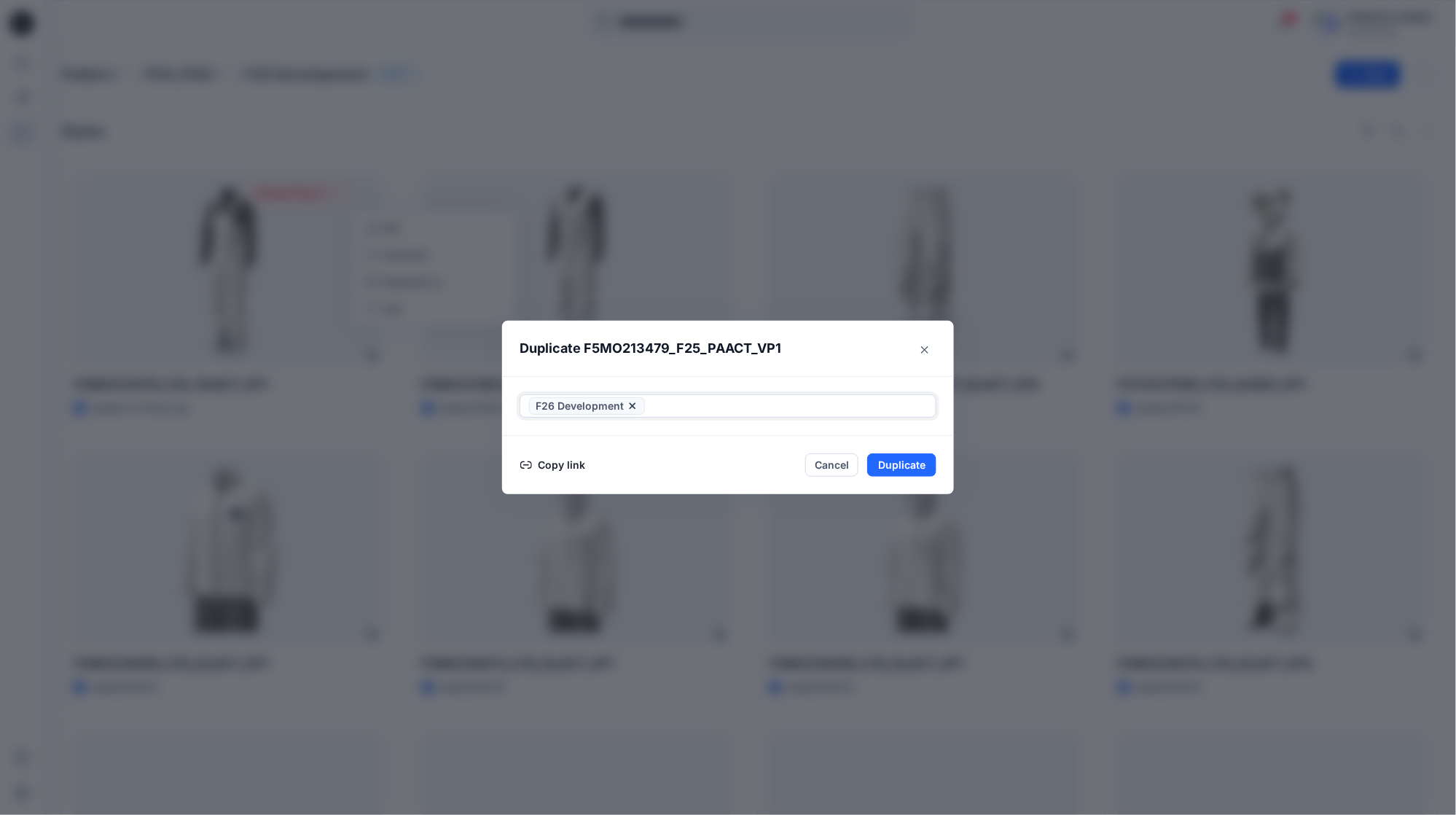
click at [713, 398] on div at bounding box center [787, 406] width 279 height 18
click at [569, 465] on button "Copy link" at bounding box center [553, 465] width 67 height 18
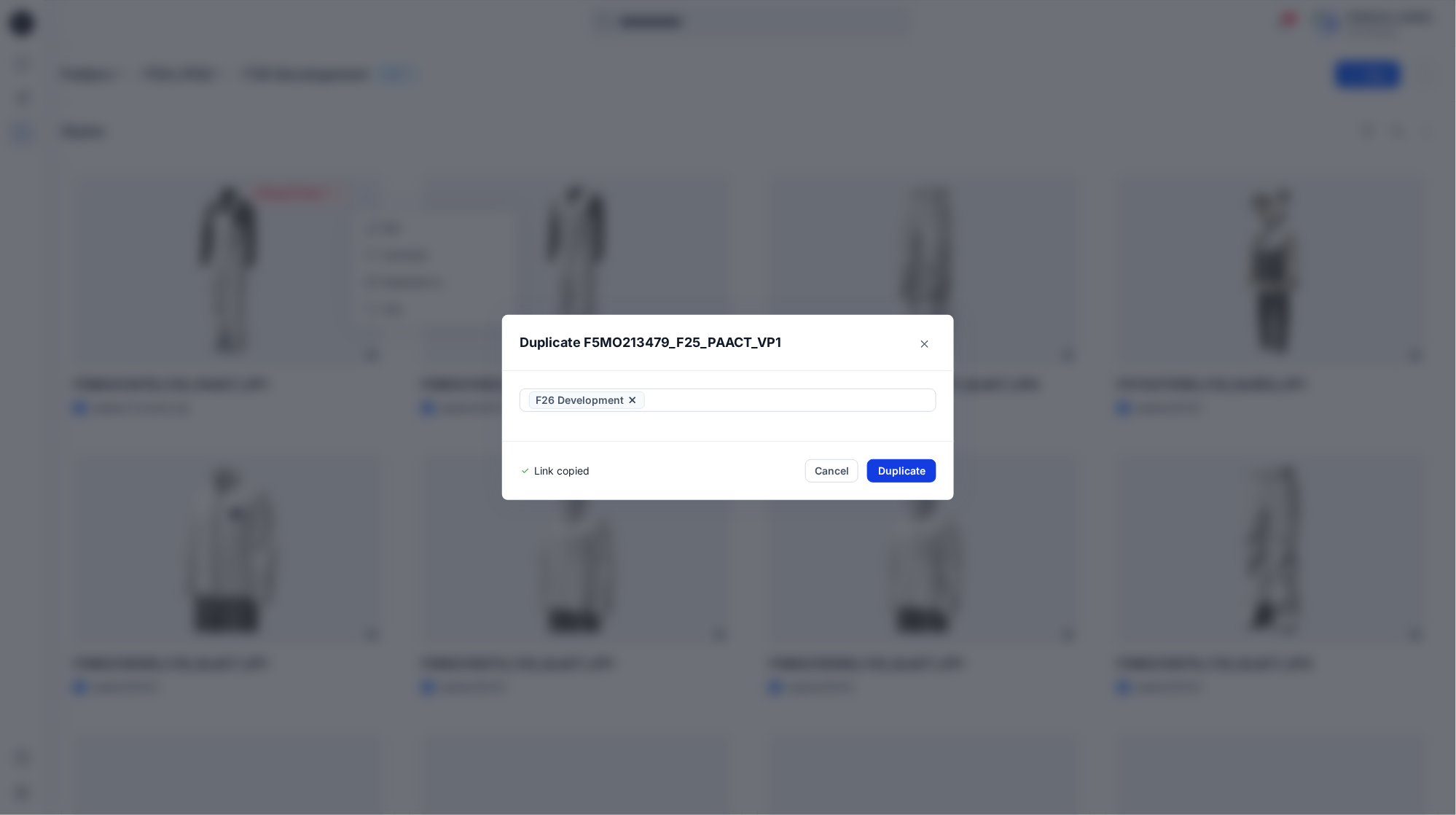
click at [908, 470] on button "Duplicate" at bounding box center [902, 470] width 69 height 23
click at [927, 345] on button "Close" at bounding box center [925, 344] width 23 height 23
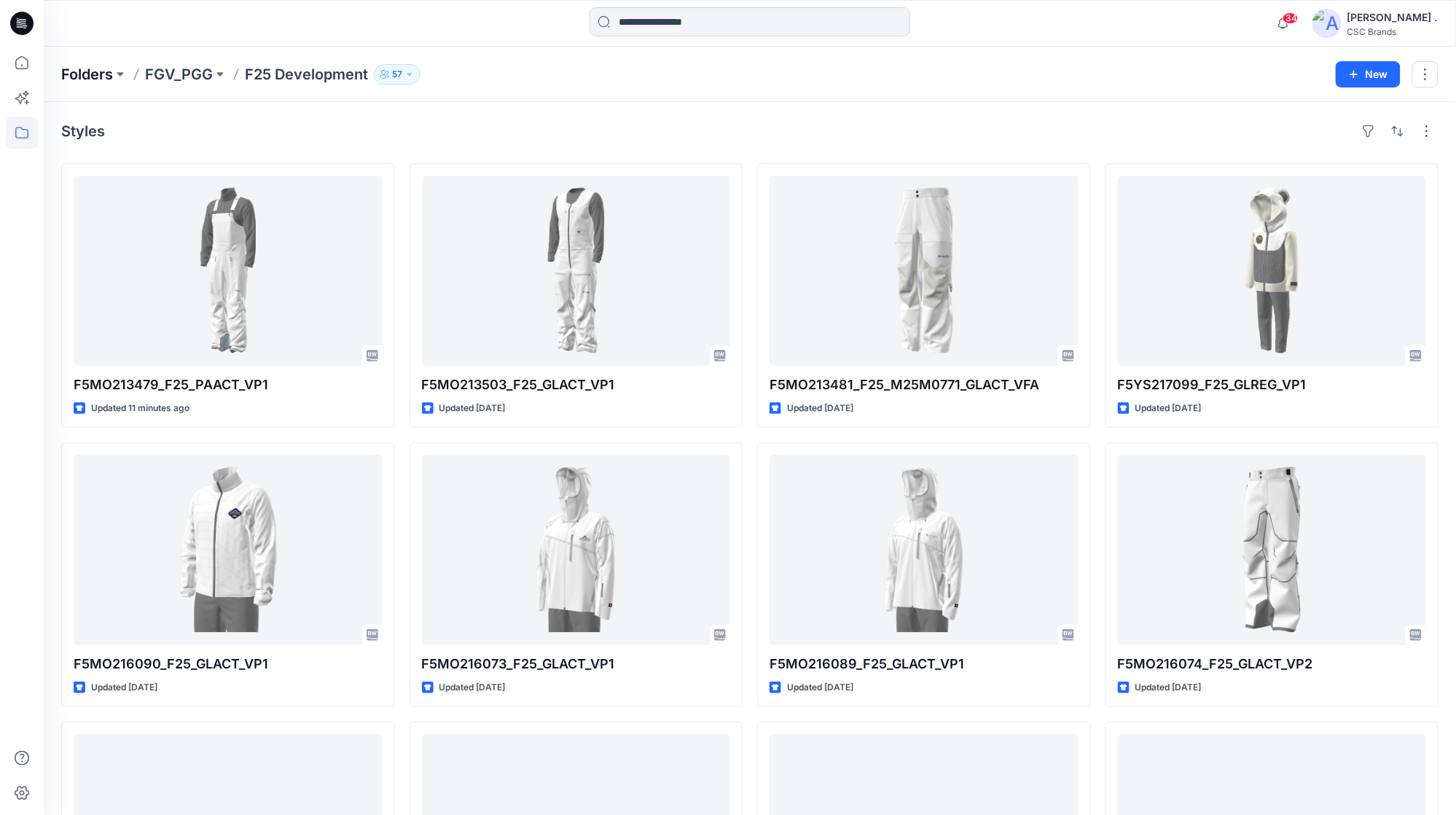
click at [84, 74] on p "Folders" at bounding box center [87, 74] width 52 height 20
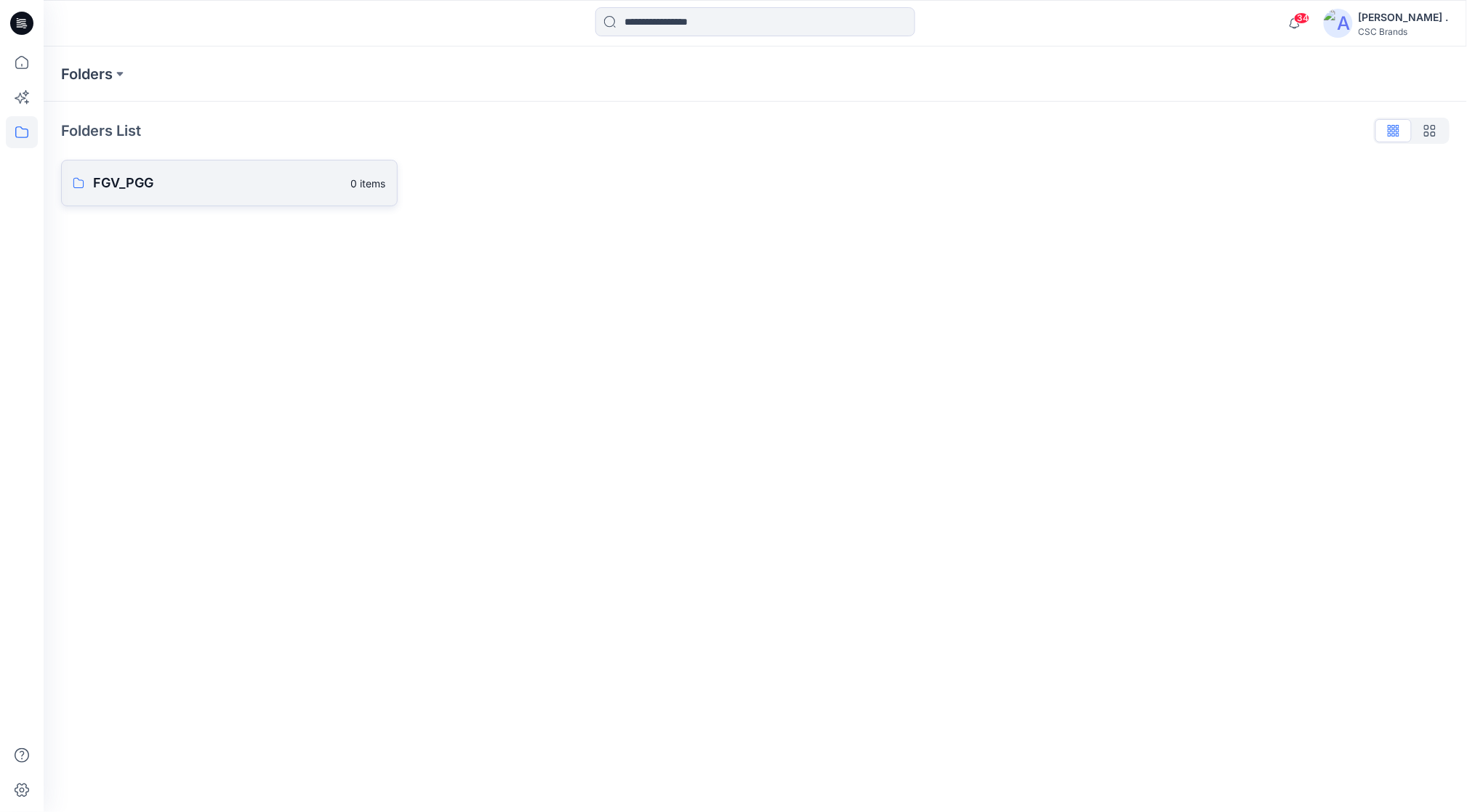
click at [120, 190] on p "FGV_PGG" at bounding box center [217, 183] width 249 height 20
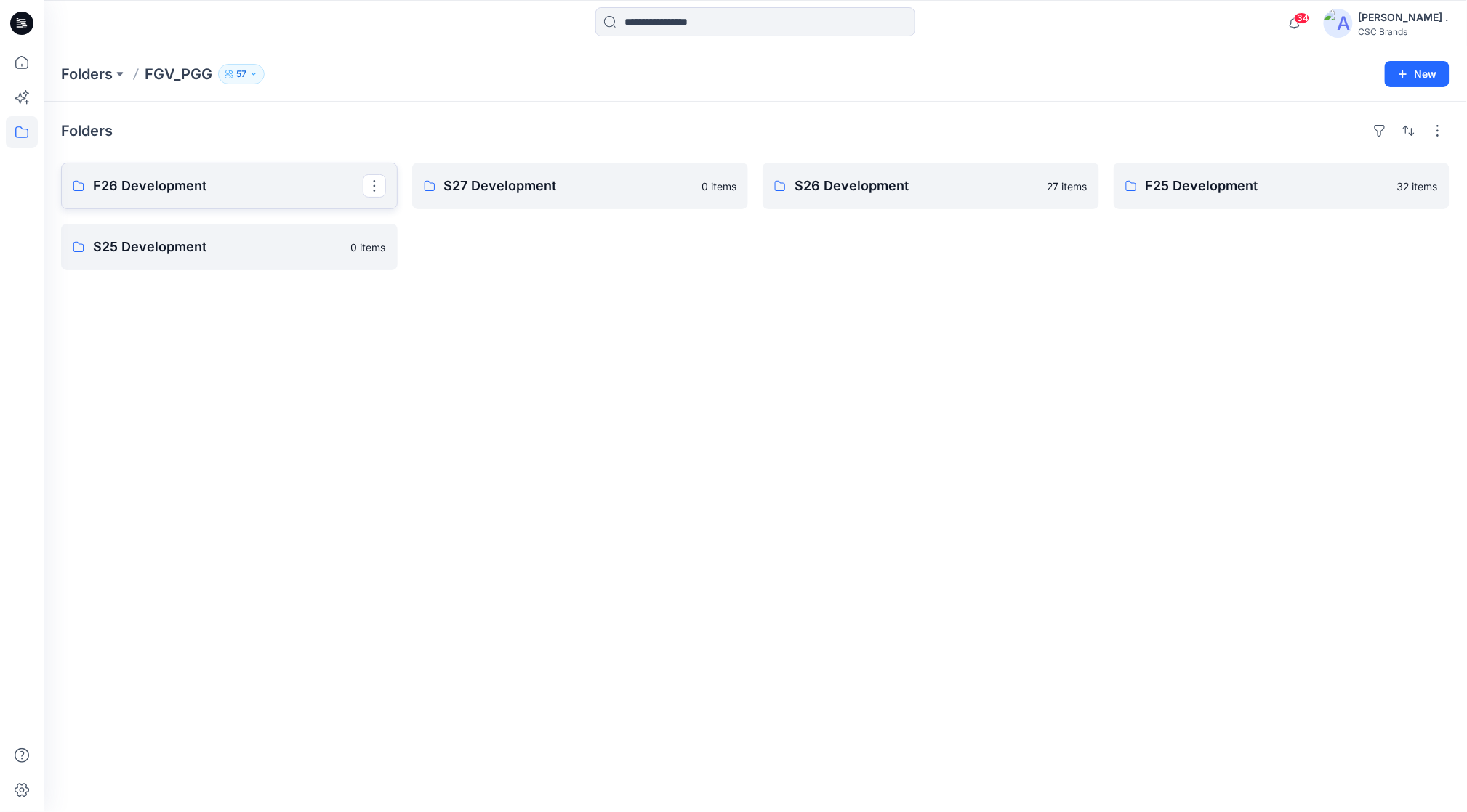
click at [179, 190] on p "F26 Development" at bounding box center [227, 186] width 270 height 20
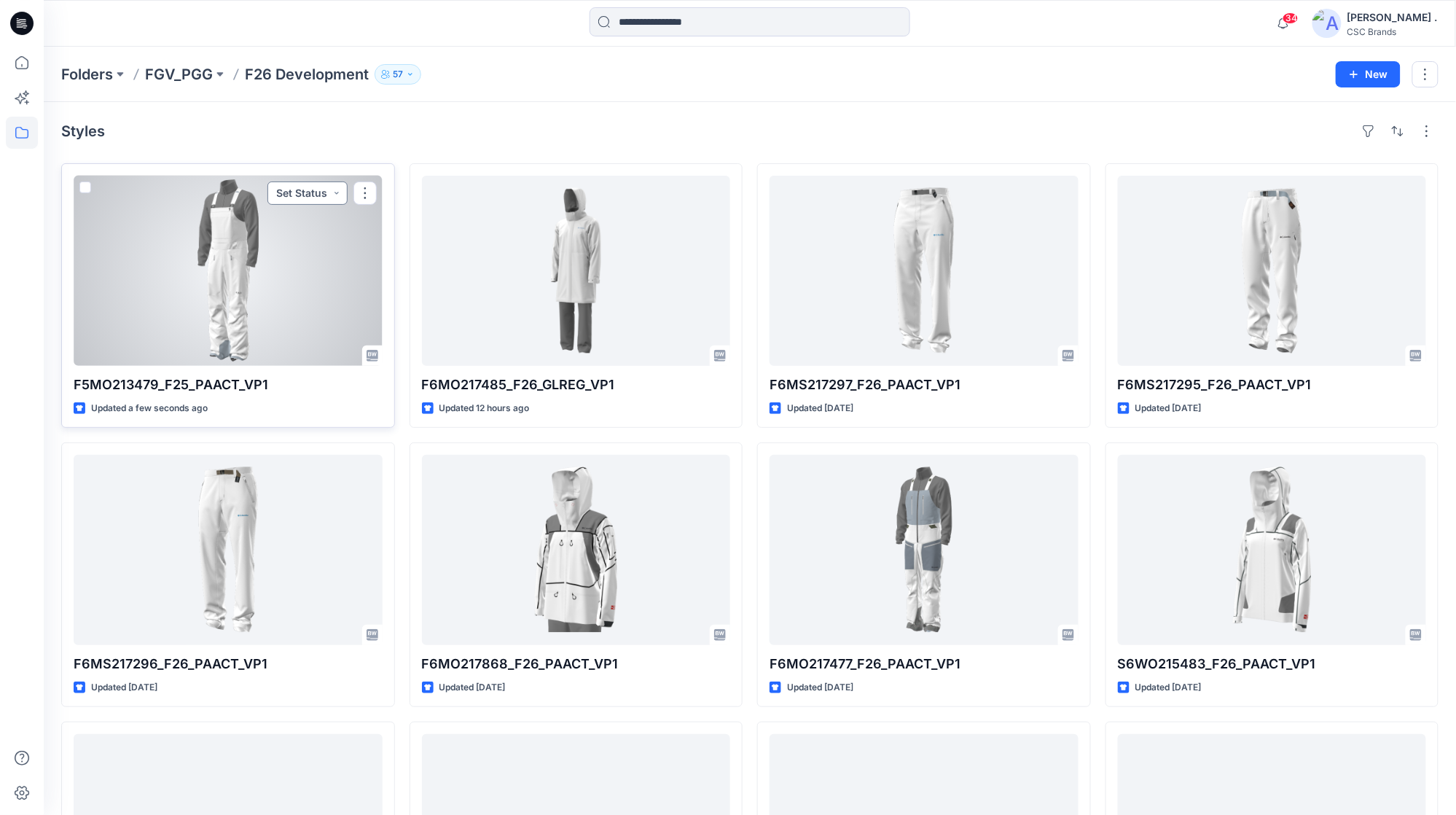
click at [319, 190] on button "Set Status" at bounding box center [308, 193] width 80 height 23
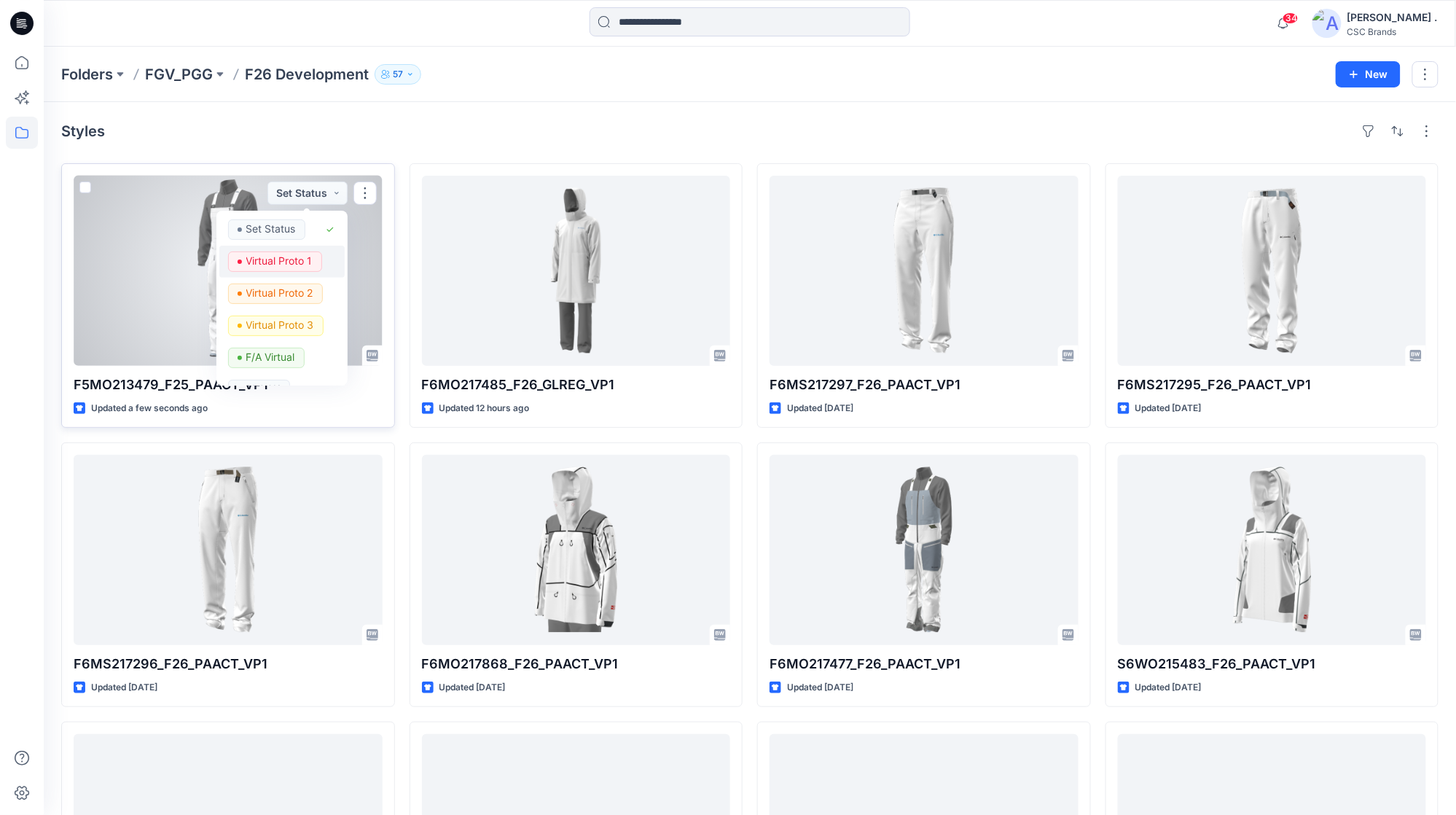
click at [302, 259] on p "Virtual Proto 1" at bounding box center [280, 261] width 67 height 19
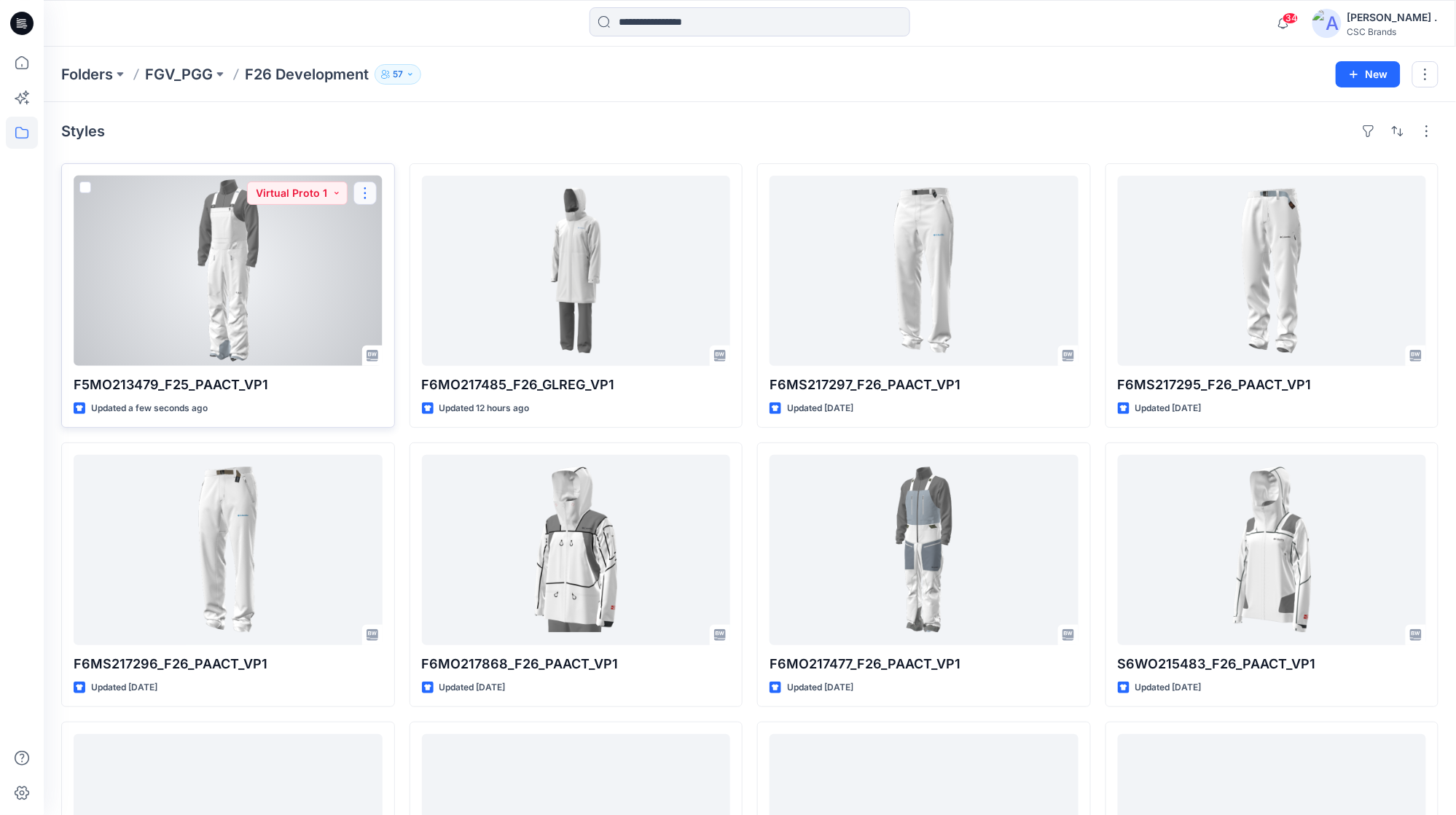
click at [363, 194] on button "button" at bounding box center [364, 193] width 23 height 23
click at [393, 236] on p "Edit" at bounding box center [392, 228] width 18 height 15
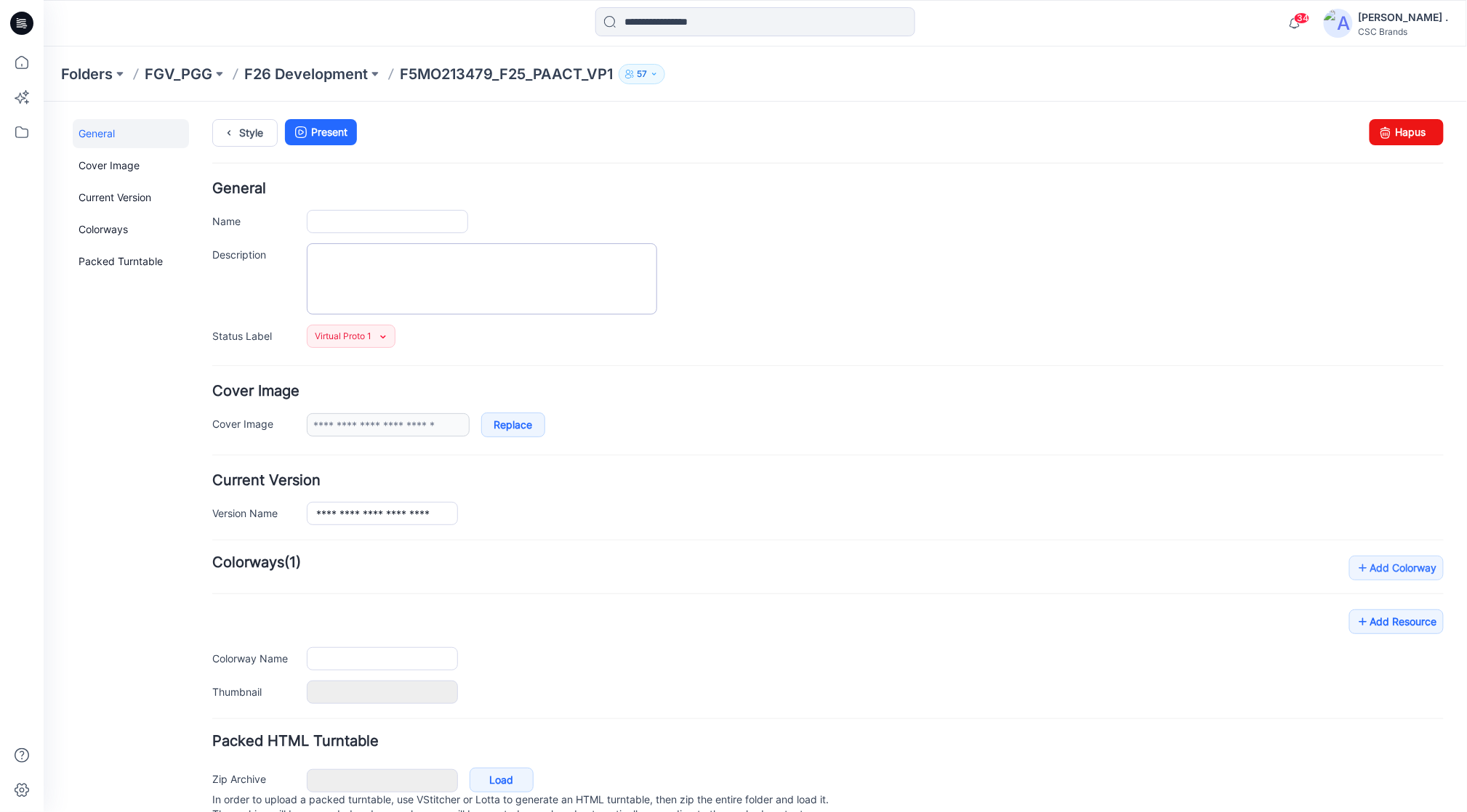
type input "**********"
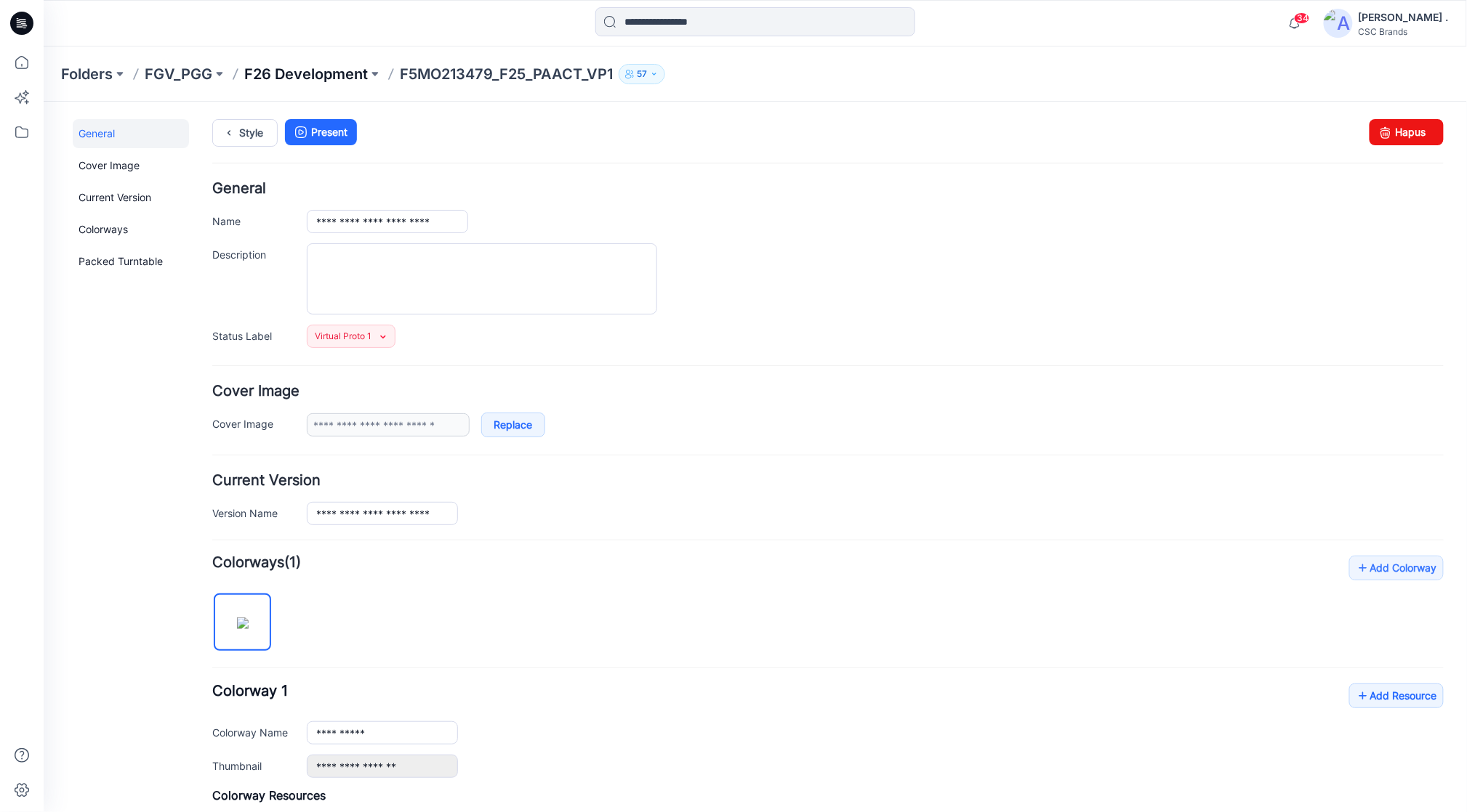
click at [308, 77] on p "F26 Development" at bounding box center [305, 74] width 123 height 20
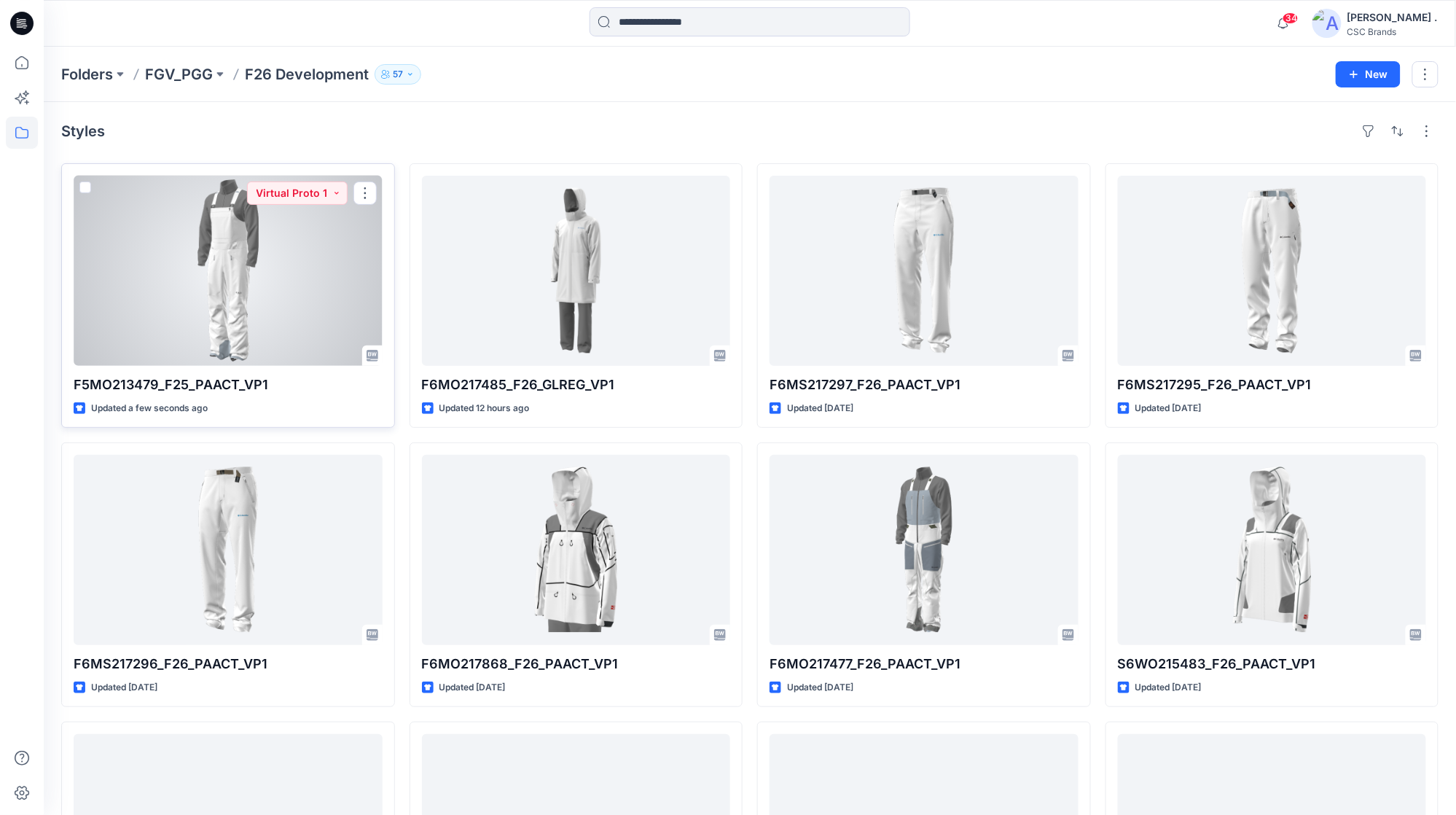
click at [238, 289] on div at bounding box center [228, 271] width 309 height 190
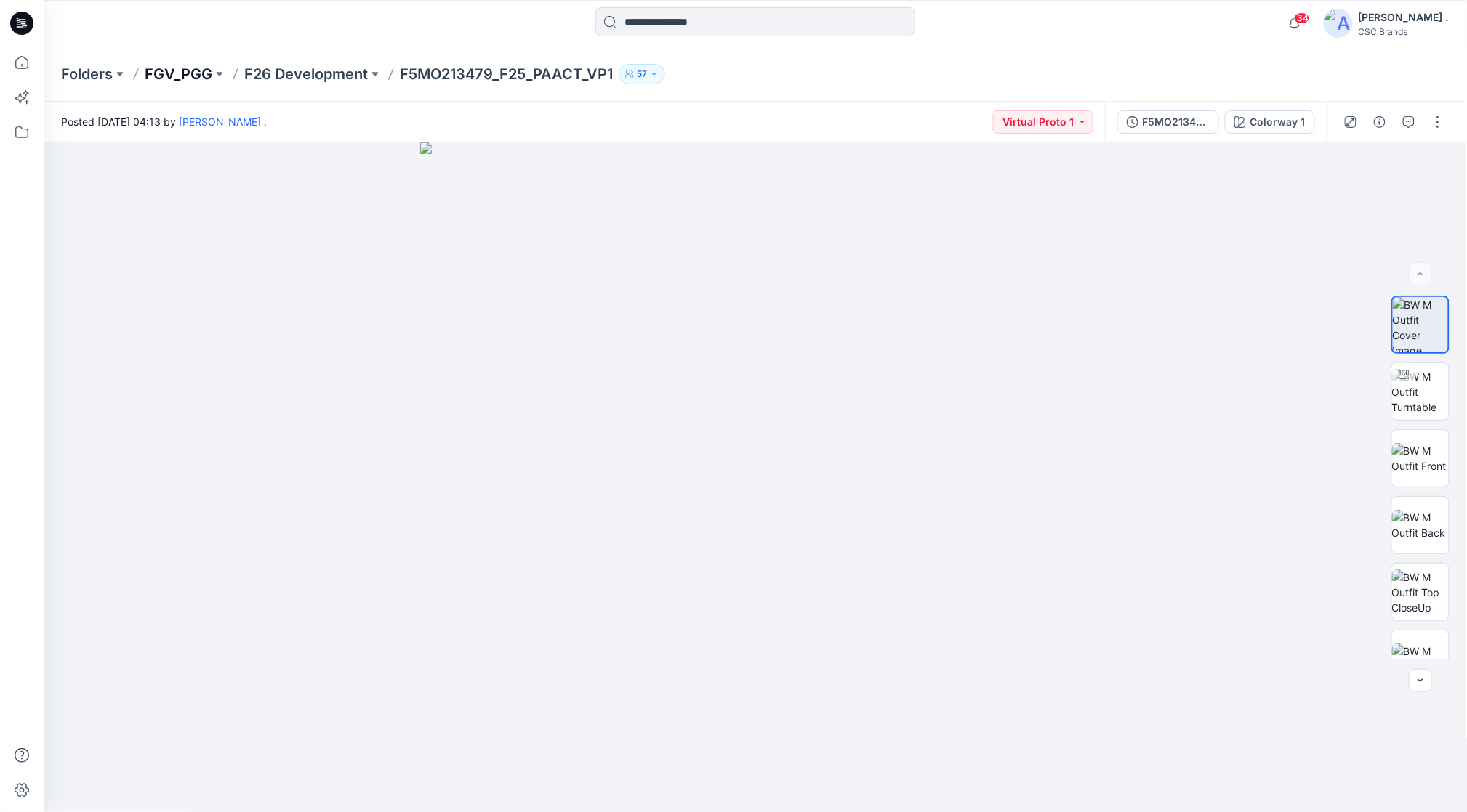
click at [193, 82] on p "FGV_PGG" at bounding box center [178, 74] width 67 height 20
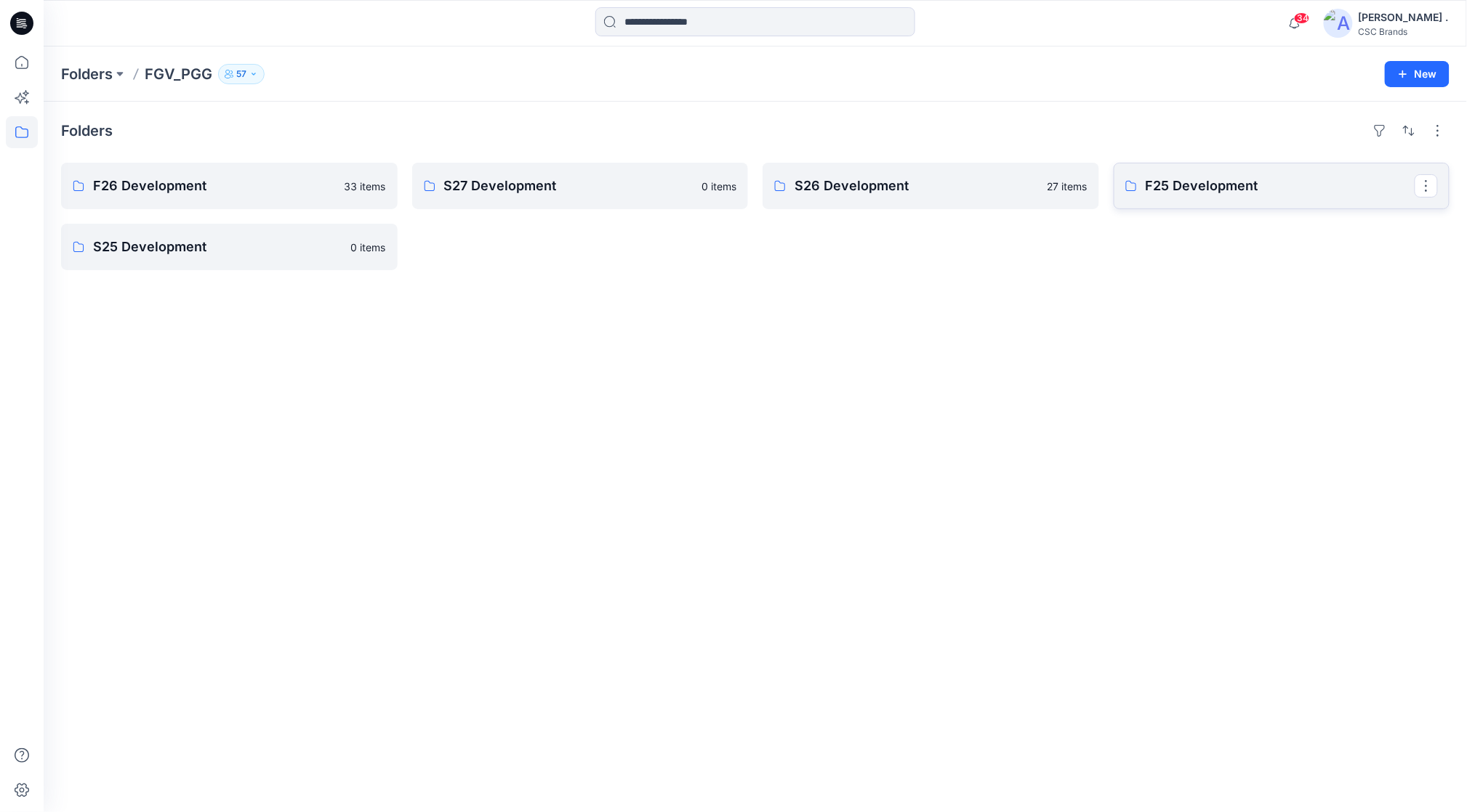
click at [1198, 190] on p "F25 Development" at bounding box center [1280, 186] width 270 height 20
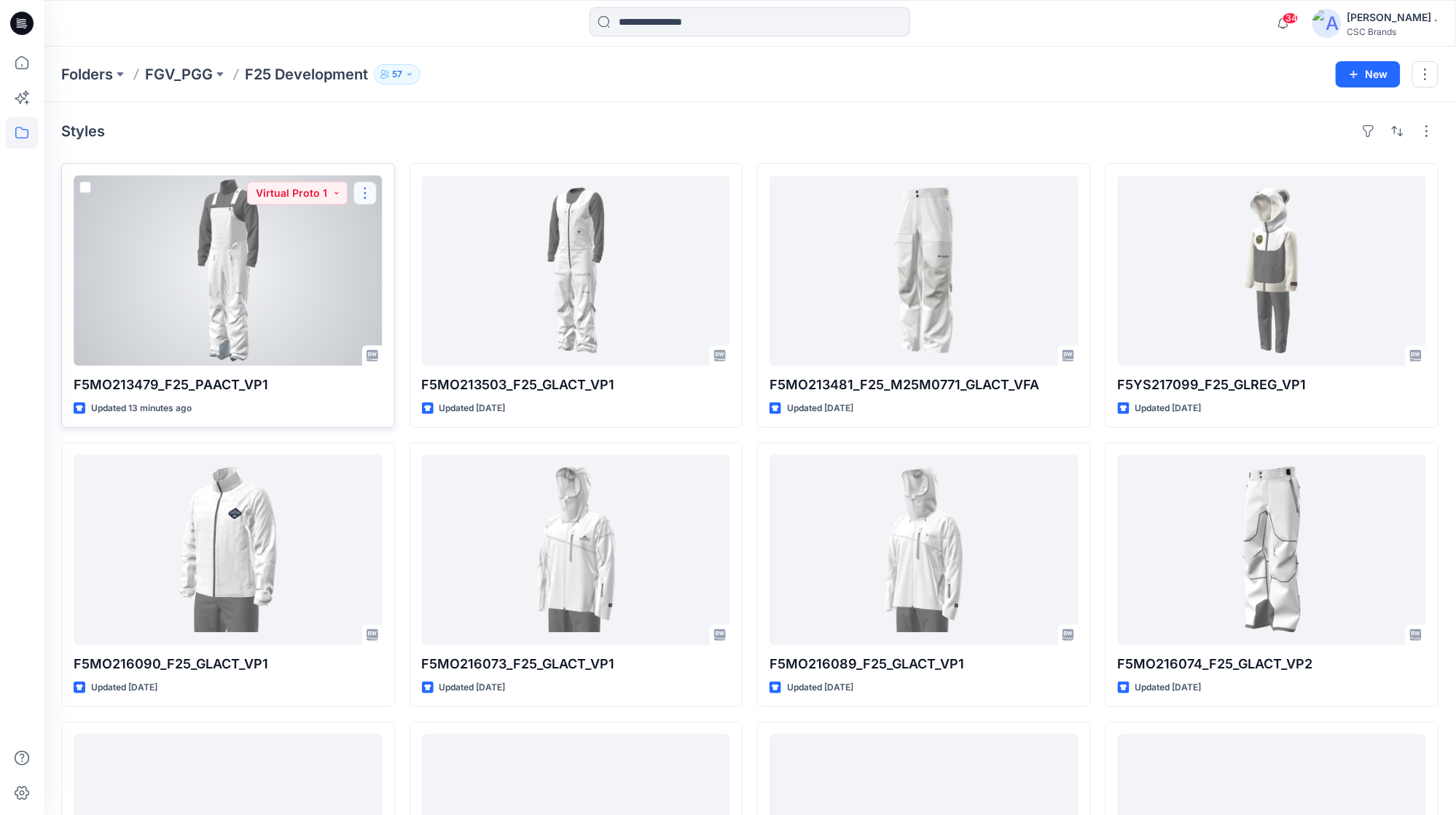
click at [363, 195] on button "button" at bounding box center [364, 193] width 23 height 23
click at [383, 226] on p "Edit" at bounding box center [392, 228] width 18 height 15
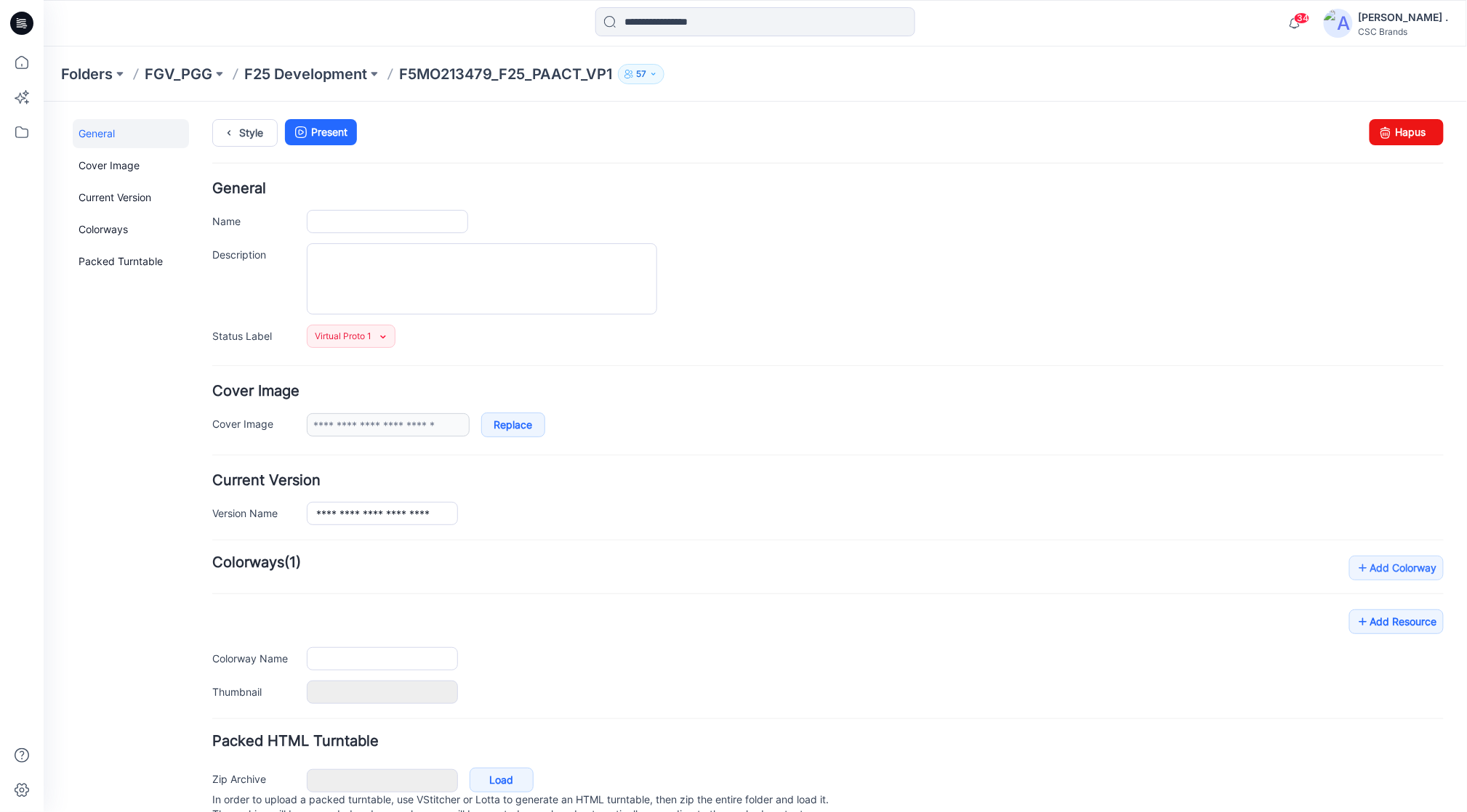
type input "**********"
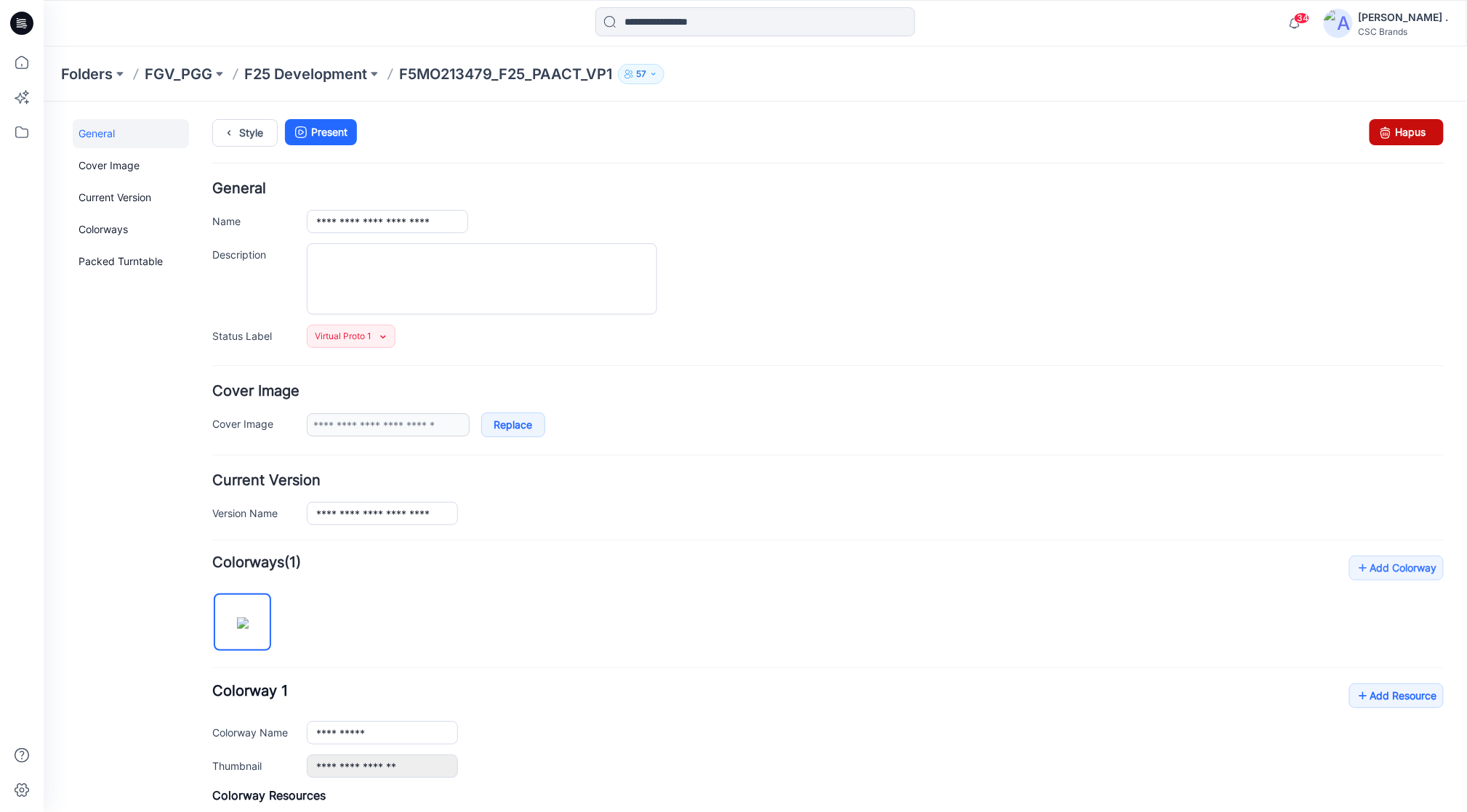
click at [1384, 134] on link "Hapus" at bounding box center [1405, 131] width 74 height 26
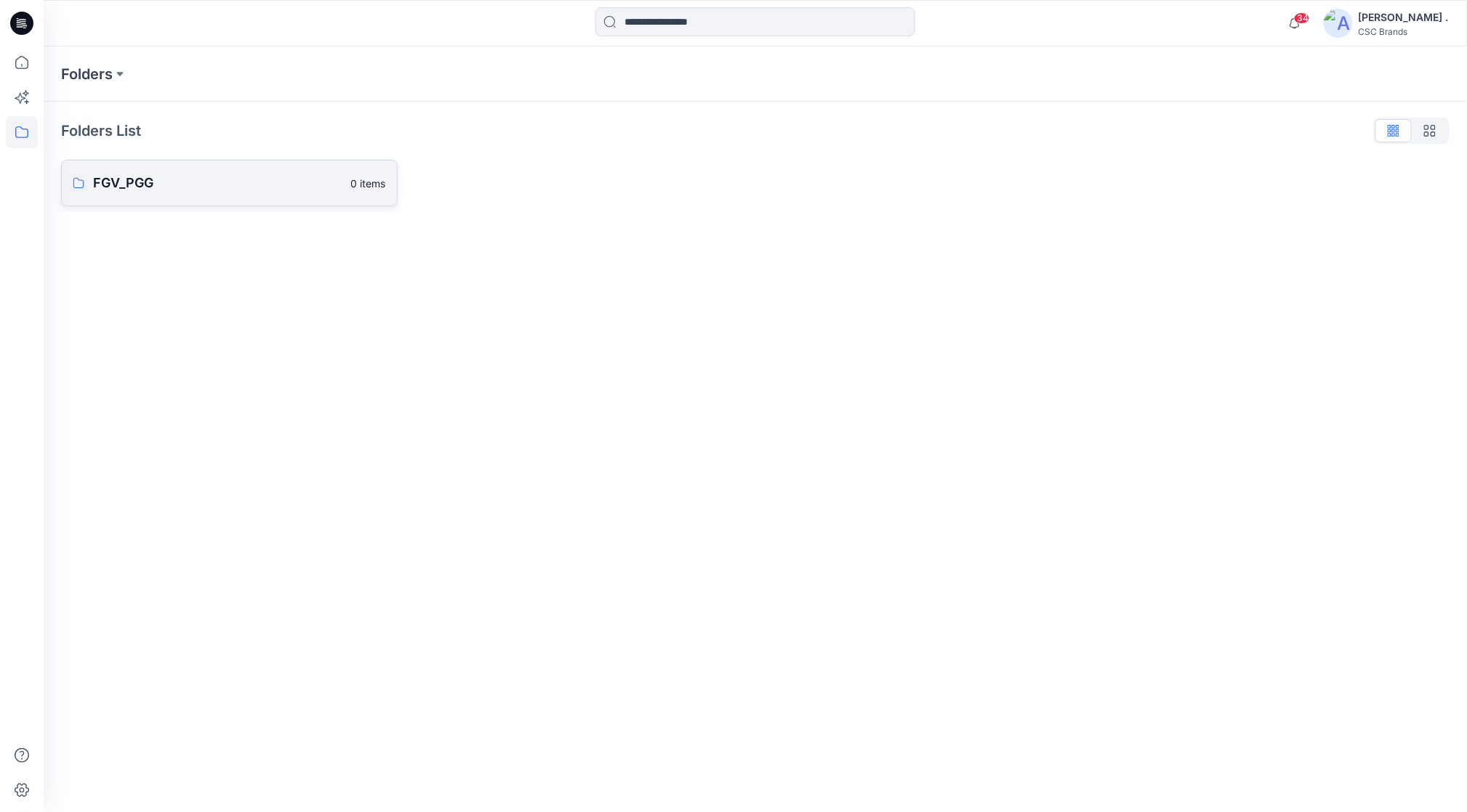
click at [221, 182] on p "FGV_PGG" at bounding box center [217, 183] width 249 height 20
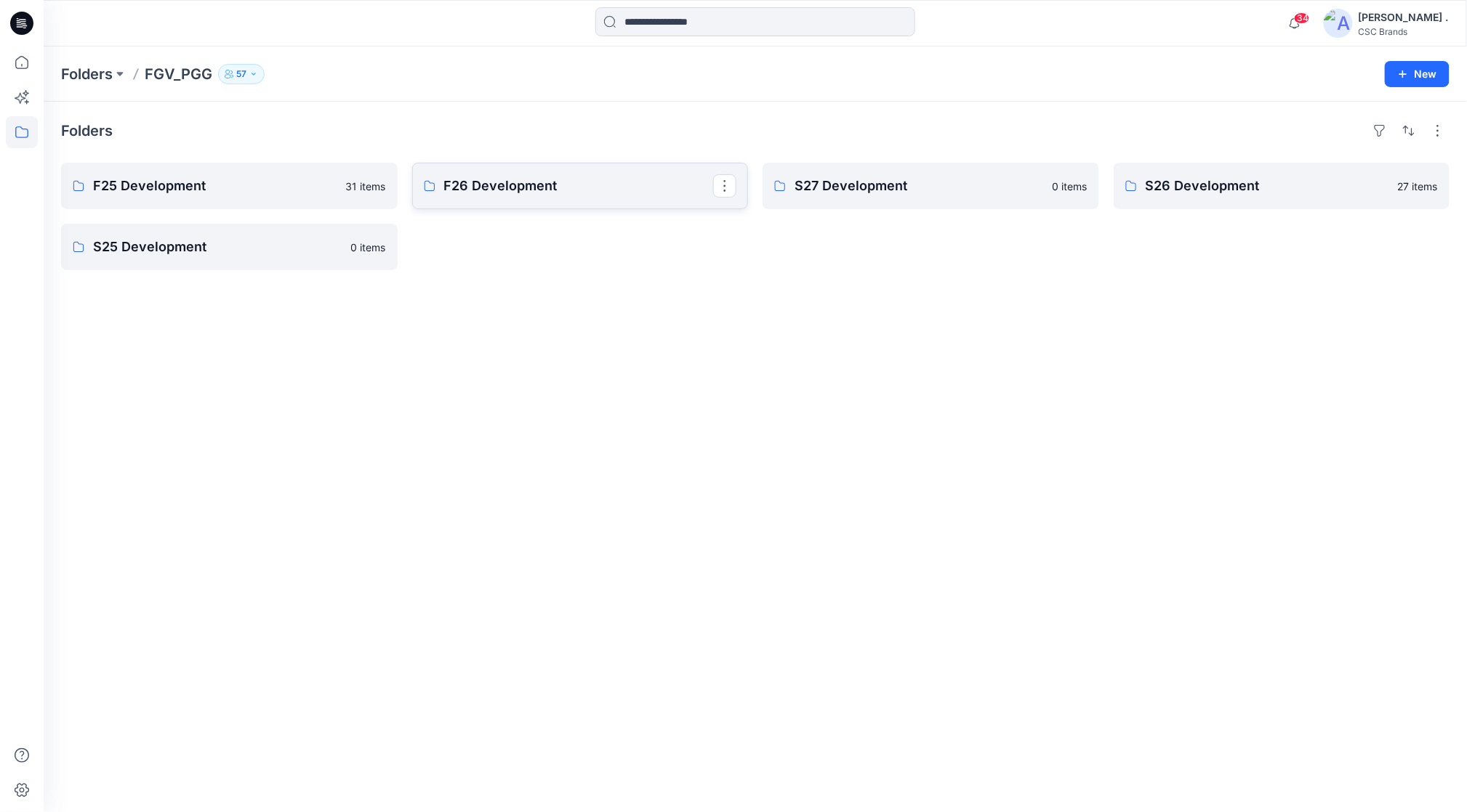
click at [500, 187] on p "F26 Development" at bounding box center [578, 186] width 270 height 20
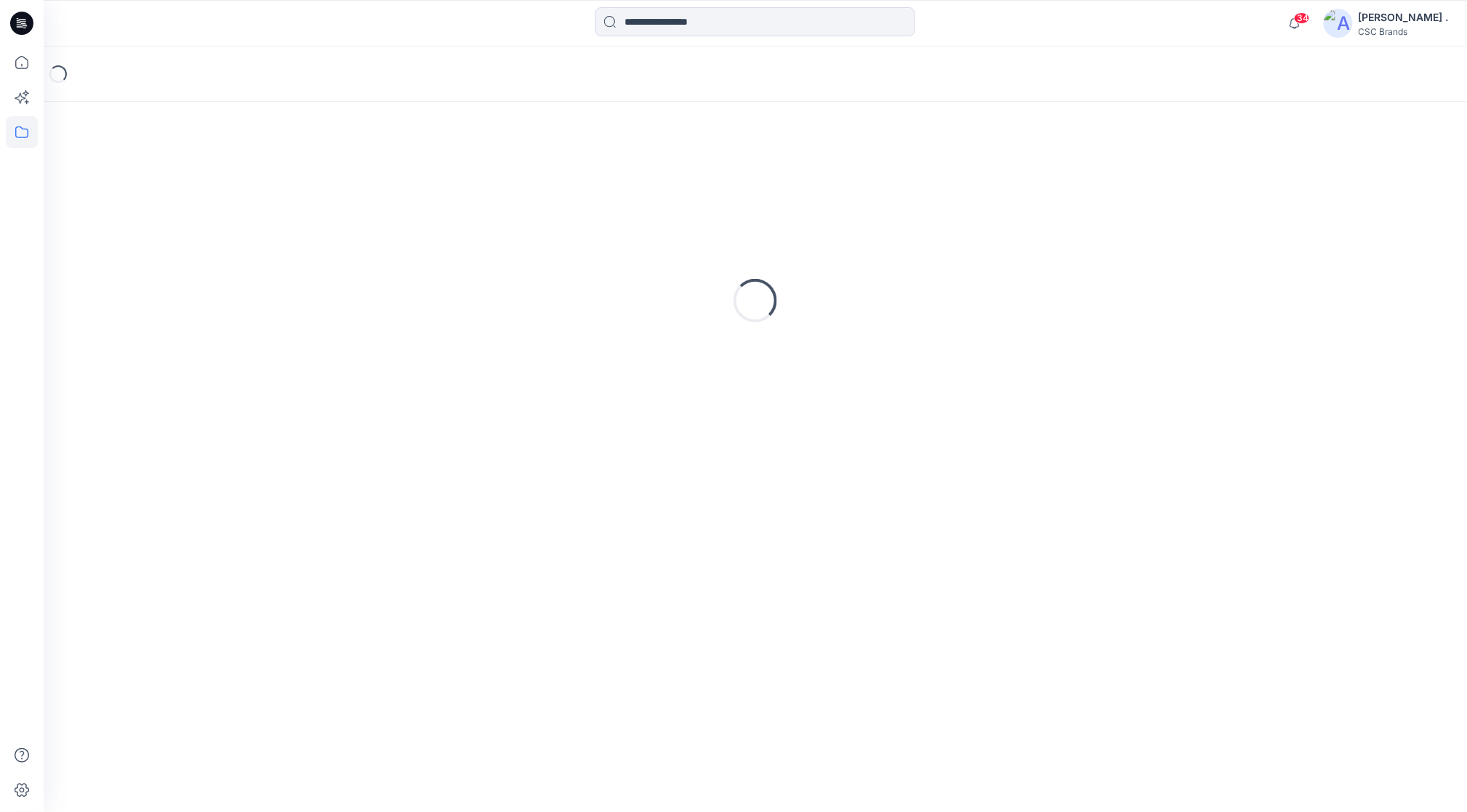
click at [500, 187] on div "Loading..." at bounding box center [755, 300] width 1388 height 363
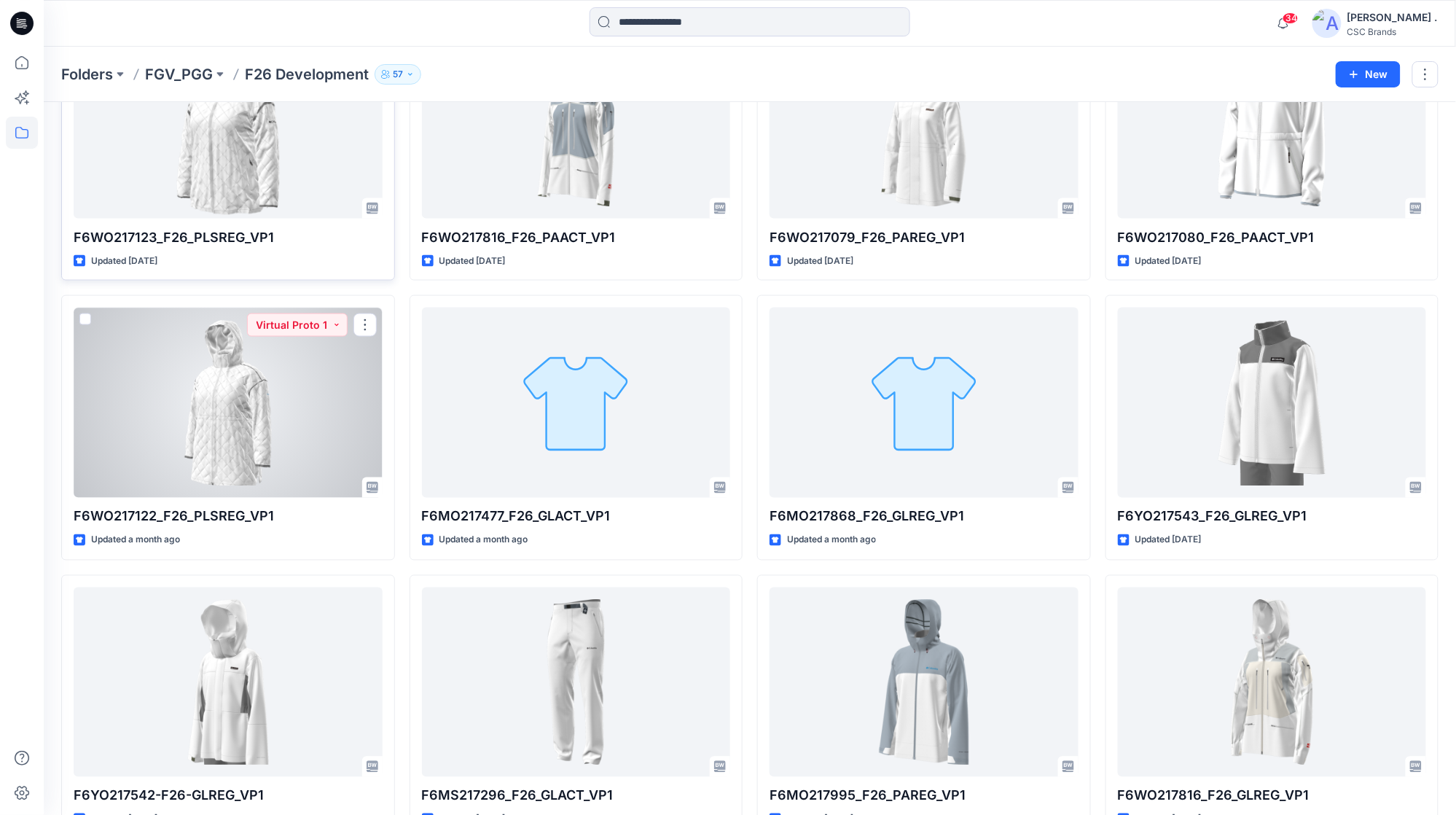
scroll to position [777, 0]
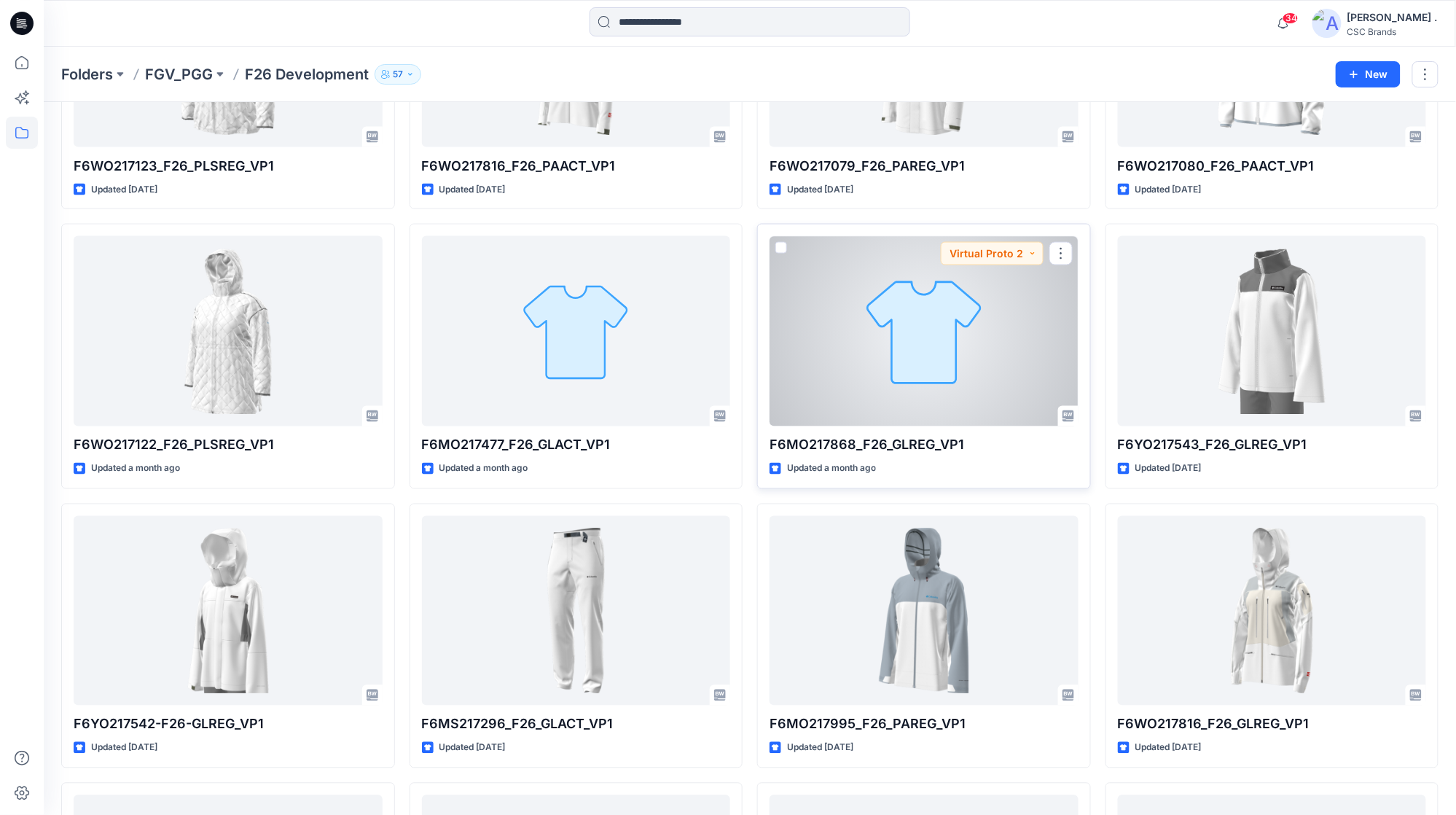
click at [905, 323] on div at bounding box center [924, 331] width 309 height 190
